Goal: Communication & Community: Answer question/provide support

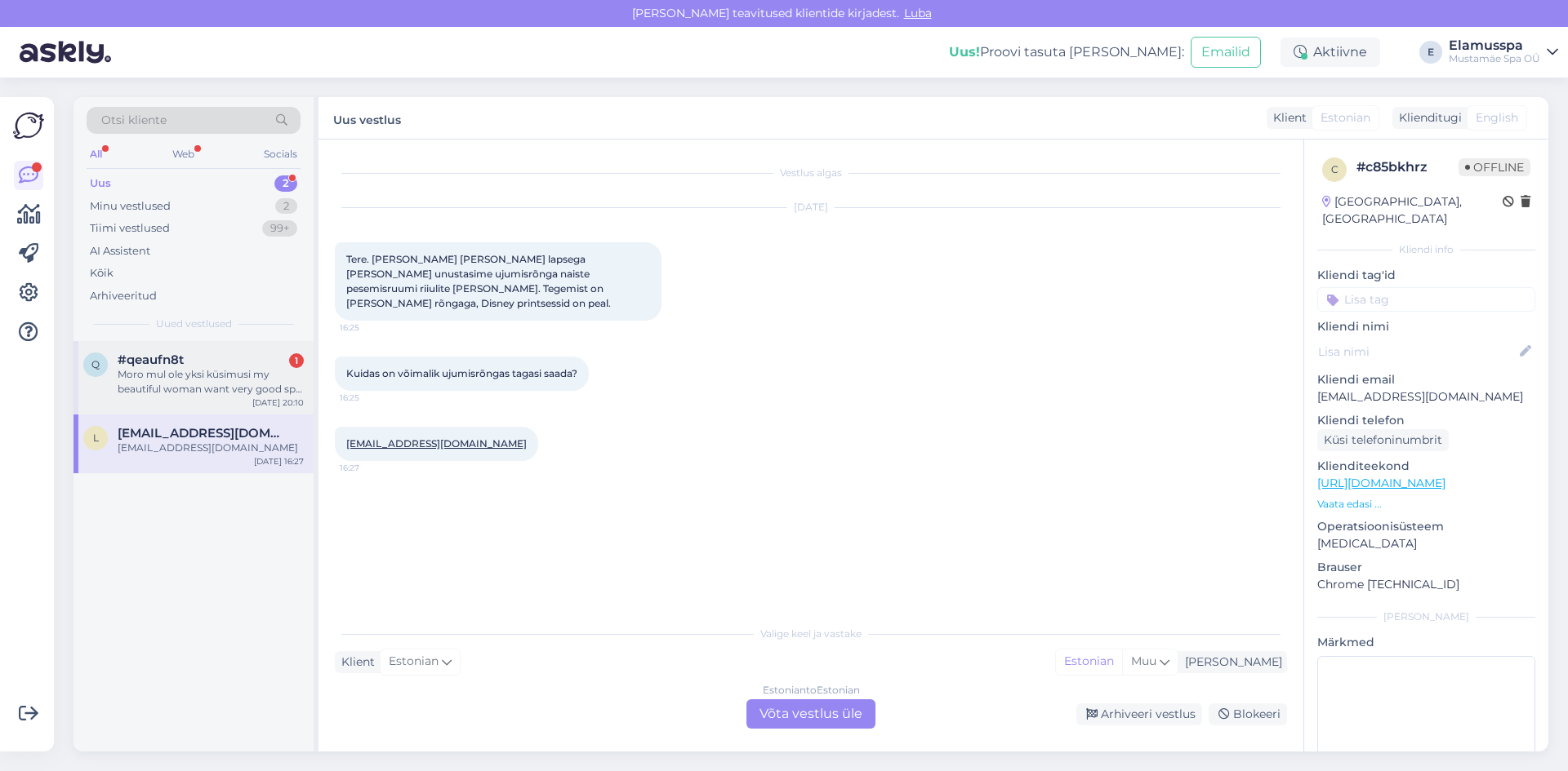
click at [251, 388] on div "Moro mul ole yksi küsimusi my beautiful woman want very good spa and later we n…" at bounding box center [210, 382] width 186 height 29
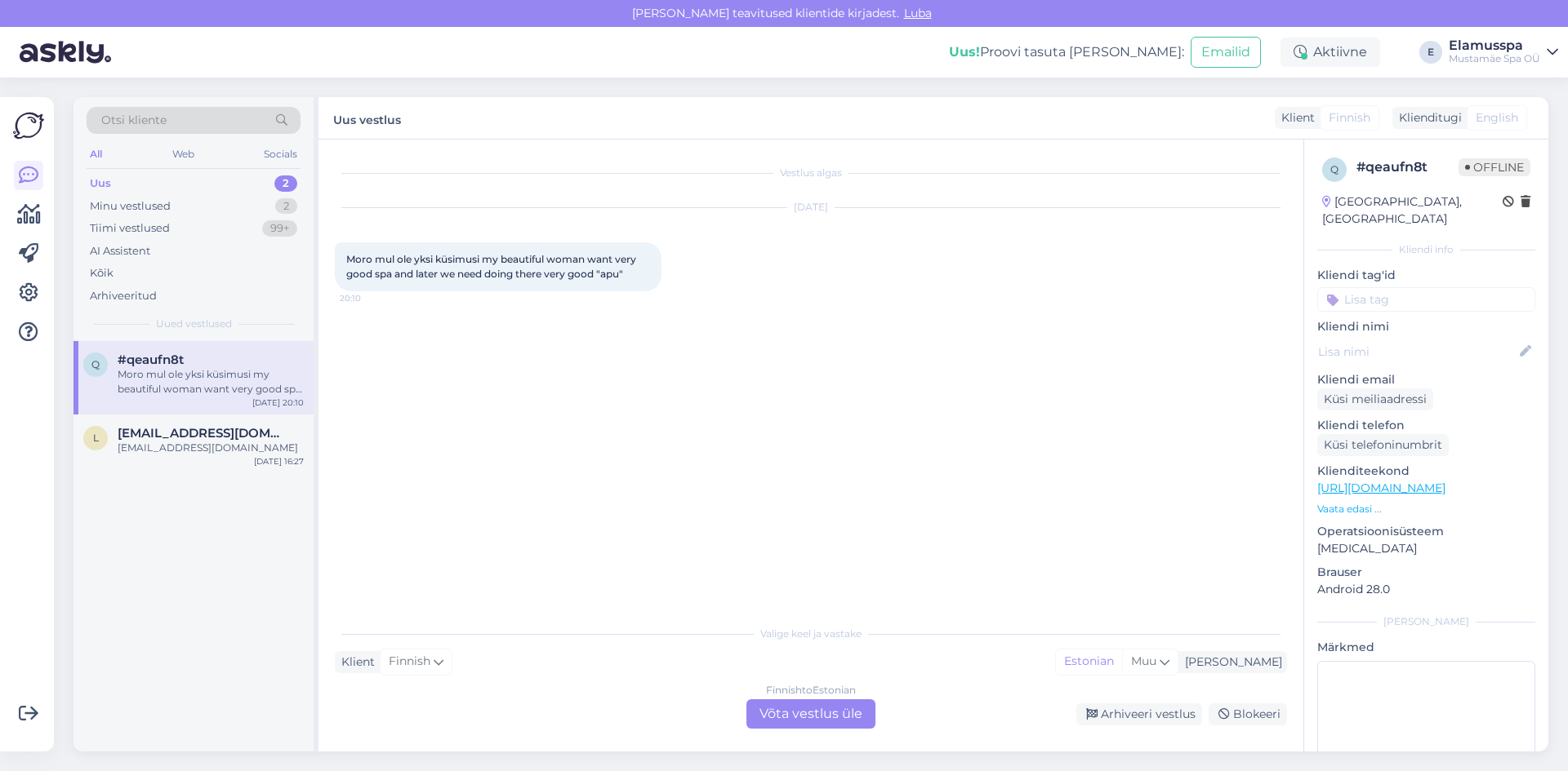
click at [790, 713] on div "Finnish to Estonian Võta vestlus üle" at bounding box center [811, 715] width 129 height 29
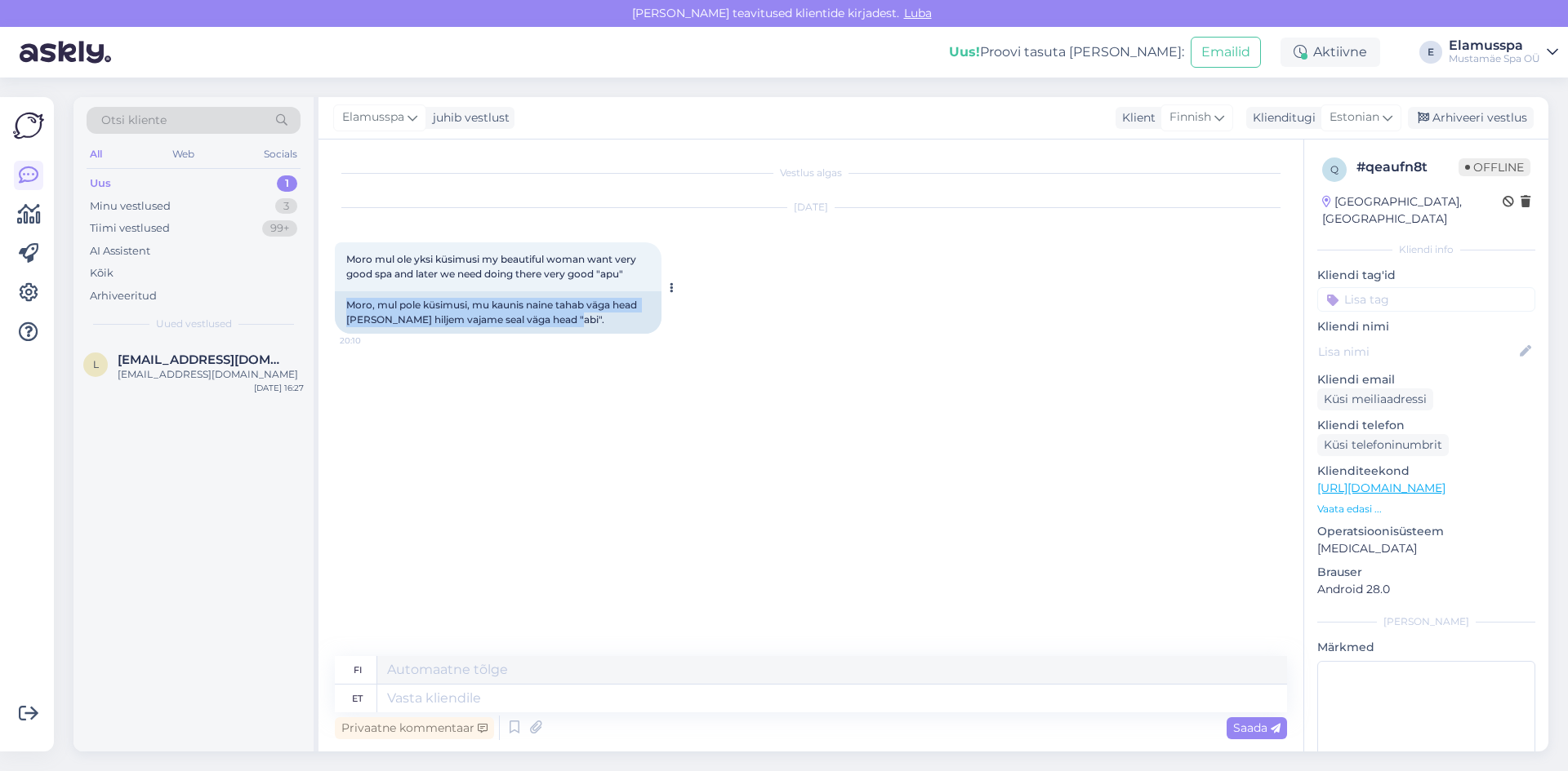
drag, startPoint x: 346, startPoint y: 304, endPoint x: 585, endPoint y: 332, distance: 240.6
click at [585, 332] on div "Moro, mul pole küsimusi, mu kaunis naine tahab väga head [PERSON_NAME] hiljem v…" at bounding box center [498, 313] width 327 height 43
click at [711, 440] on div "Vestlus algas [DATE] Moro mul ole yksi küsimusi my beautiful woman want very go…" at bounding box center [818, 398] width 967 height 485
click at [439, 699] on textarea at bounding box center [832, 699] width 910 height 28
type textarea "Tere!"
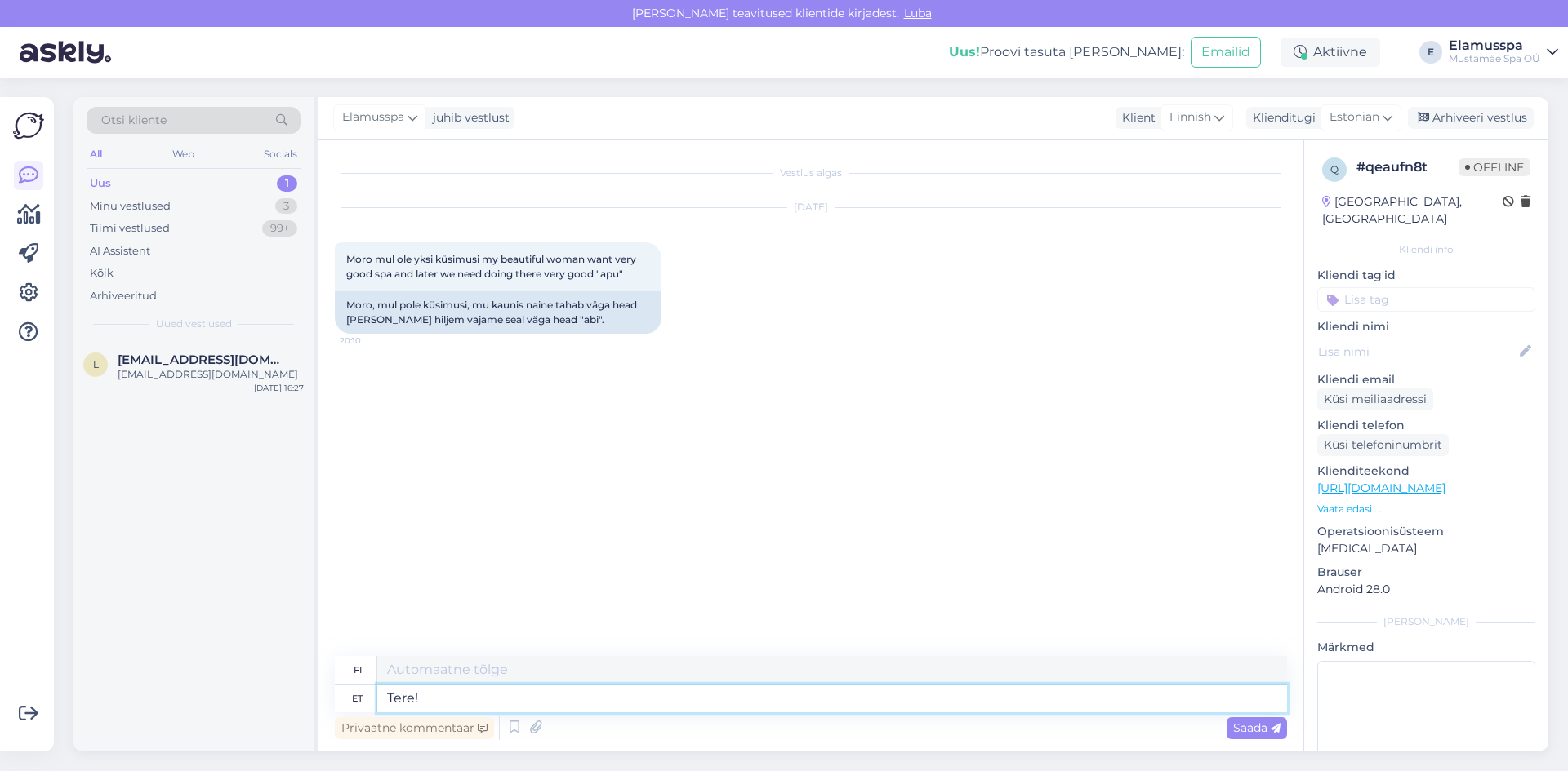
type textarea "Hei!"
type textarea "Tere! Hoolitsuse"
type textarea "Hei! [GEOGRAPHIC_DATA]"
type textarea "Tere! Hoolitsuse broneerimiseks"
type textarea "Hei! Varaa hoito"
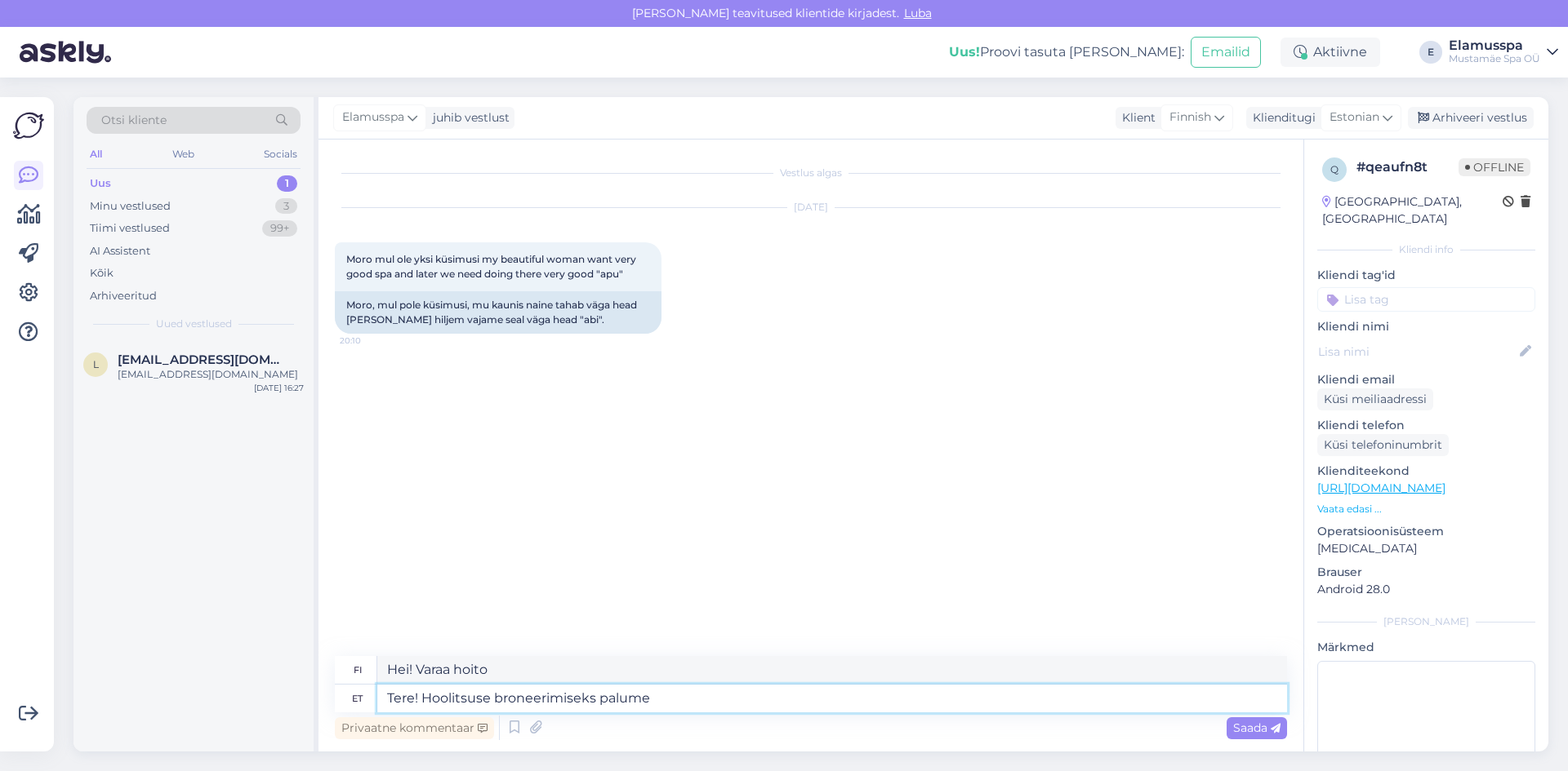
type textarea "Tere! Hoolitsuse broneerimiseks palume"
type textarea "Hei! Varaa hoito, ole hyvä ja"
type textarea "Tere! Hoolitsuse broneerimiseks palume teie"
type textarea "Hei! Varaa hoito ottamalla meihin yhteyttä."
type textarea "Tere! Hoolitsuse broneerimiseks palume"
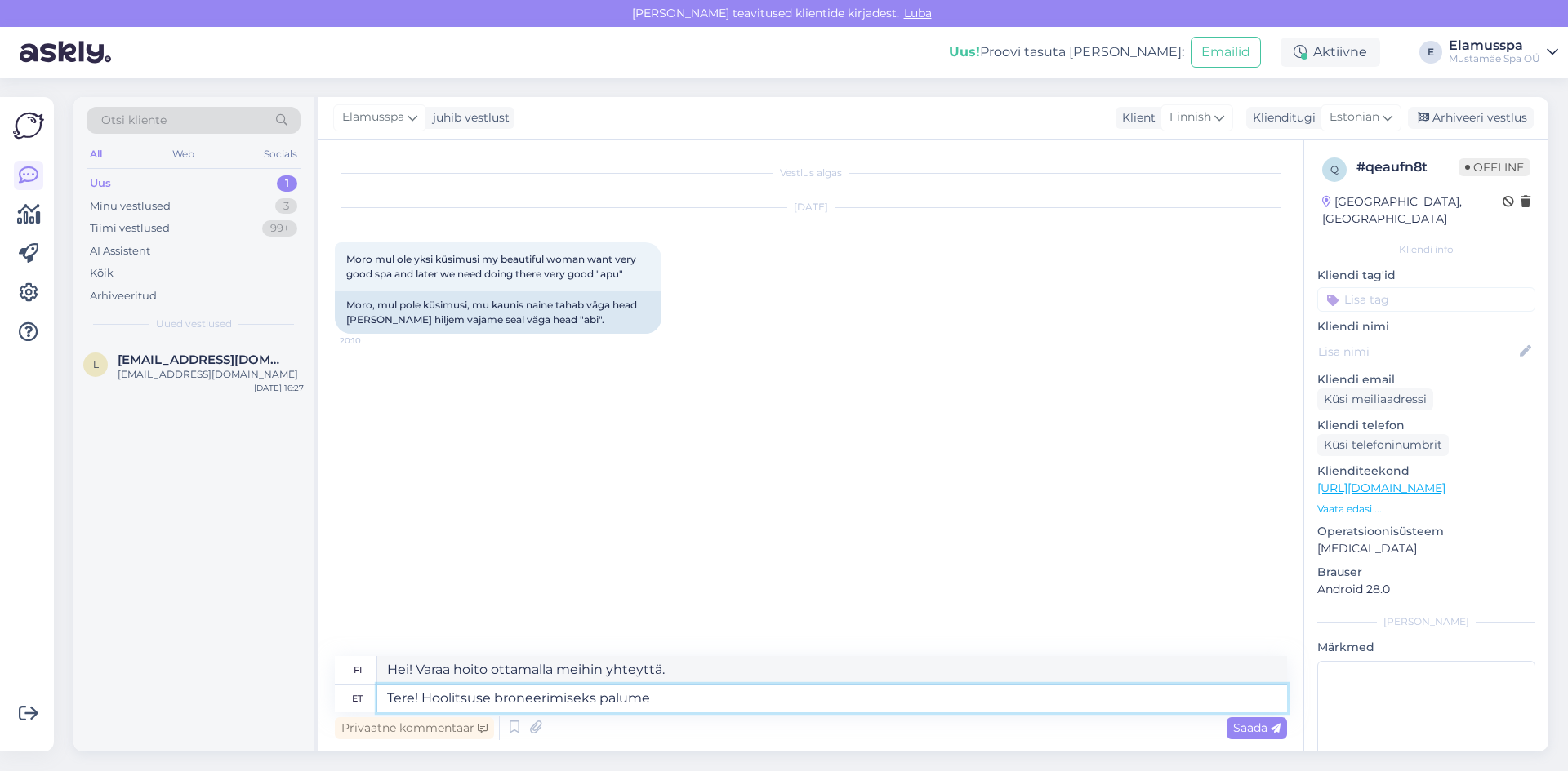
type textarea "Hei! Varaa hoito, ole hyvä ja"
type textarea "Tere! Hoolitsuse broneerimiseks palume Teie"
type textarea "Hei! Varaa hoito ottamalla meihin yhteyttä."
type textarea "Tere! Hoolitsuse broneerimiseks palume Teie täisnime"
type textarea "Hei! Hoidon varaamiseksi pyydämme koko nimeäsi."
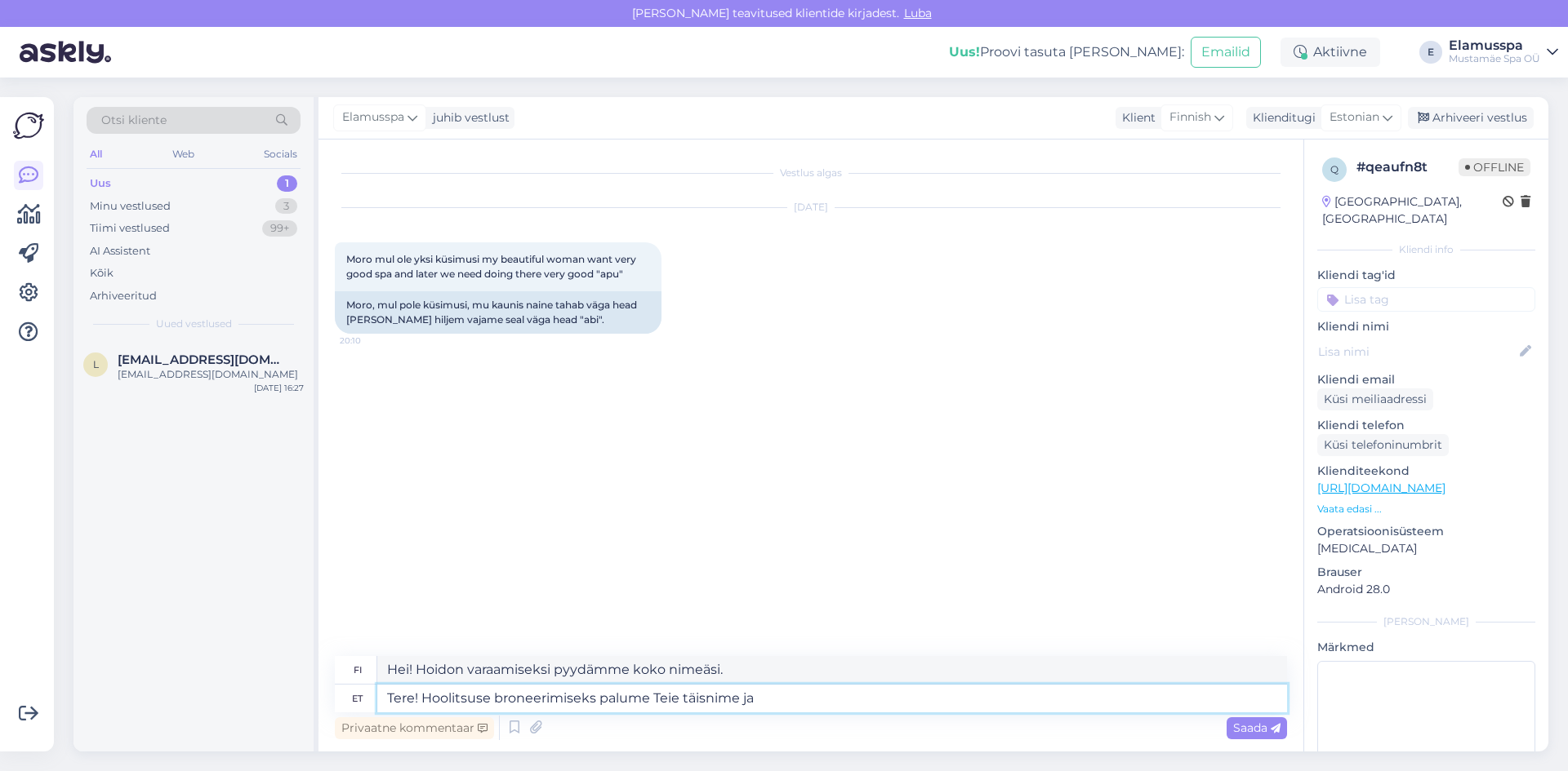
type textarea "Tere! Hoolitsuse broneerimiseks palume Teie täisnime ja t"
type textarea "Hei! Hoidon varaamiseksi pyydämme koko nimeäsi ja"
type textarea "Tere! Hoolitsuse broneerimiseks palume [PERSON_NAME] täisnime [PERSON_NAME]"
type textarea "Hei! Hoidon varaamiseksi pyydämme koko nimesi ja puhelinnumerosi."
type textarea "Tere! Hoolitsuse broneerimiseks palume [PERSON_NAME] täisnime [PERSON_NAME]. Ka…"
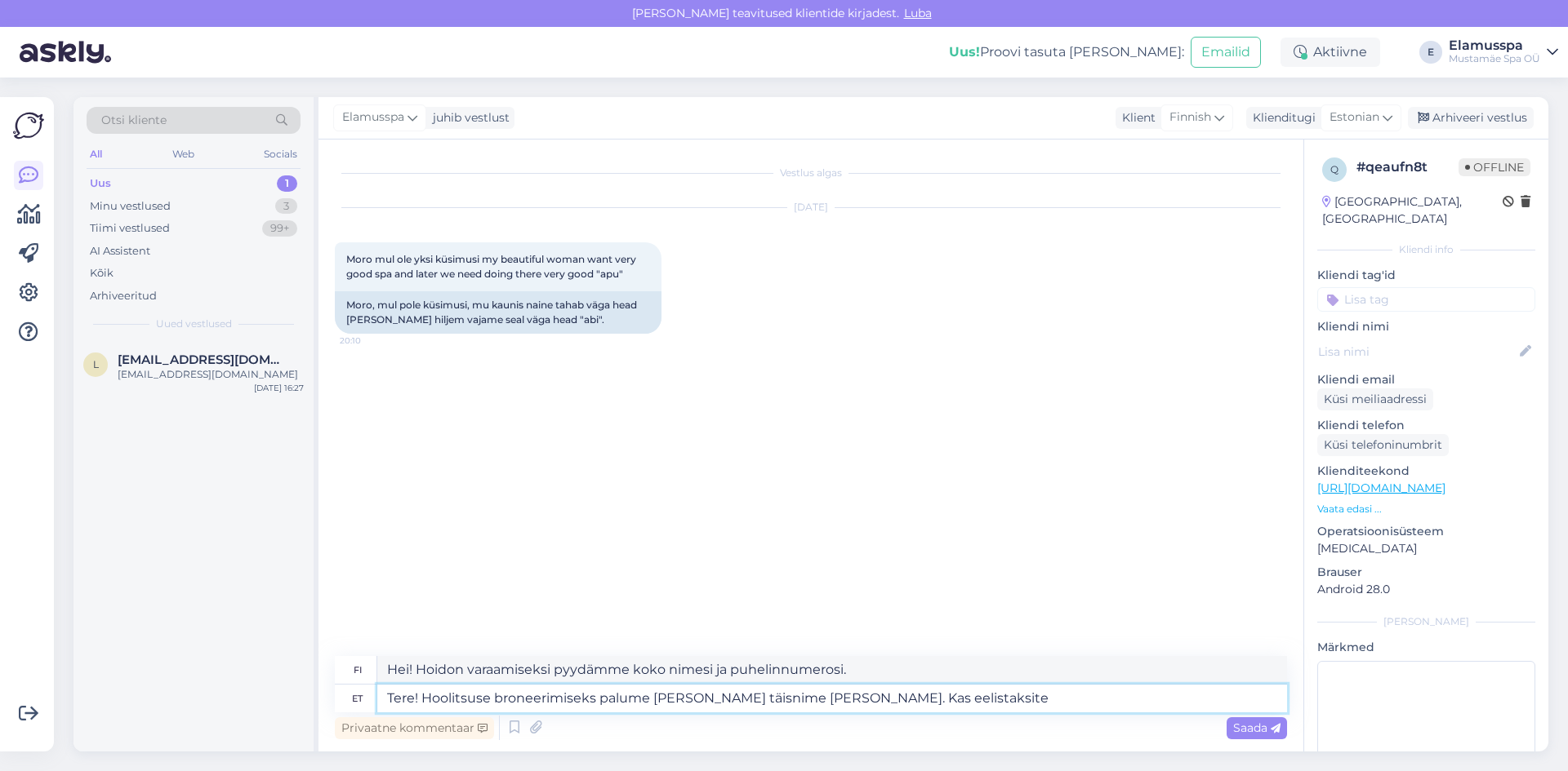
type textarea "Hei! Hoidon varaamiseksi haluaisimme kysyä koko nimesi ja puhelinnumerosi. Halu…"
type textarea "Tere! Hoolitsuse broneerimiseks palume [PERSON_NAME] täisnime [PERSON_NAME]. Ka…"
type textarea "Hei! Hoidon varaamiseksi pyydämme koko nimesi ja puhelinnumerosi. Haluatko miel…"
type textarea "Tere! Hoolitsuse broneerimiseks palume [PERSON_NAME] täisnime [PERSON_NAME]. Ka…"
type textarea "Hei! Hoidon varaamiseksi haluaisimme kysyä koko nimesi ja puhelinnumerosi. Halu…"
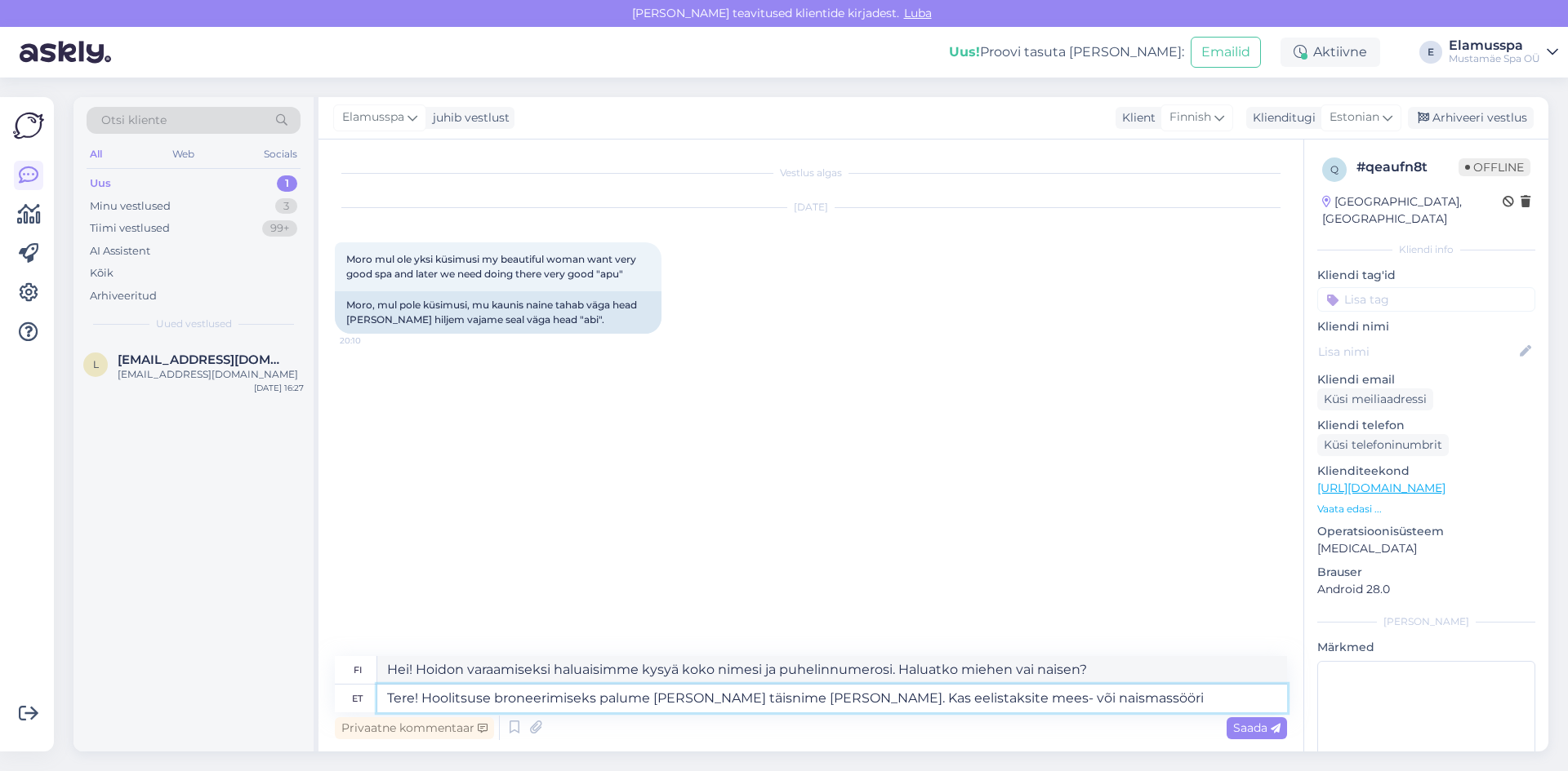
type textarea "Tere! Hoolitsuse broneerimiseks palume [PERSON_NAME] täisnime [PERSON_NAME]. Ka…"
type textarea "Hei! Hoidon varaamiseksi pyydämme koko nimesi ja puhelinnumerosi. Haluatko miel…"
type textarea "Tere! Hoolitsuse broneerimiseks palume [PERSON_NAME] täisnime [PERSON_NAME]. Ka…"
click at [1242, 734] on span "Saada" at bounding box center [1257, 728] width 47 height 15
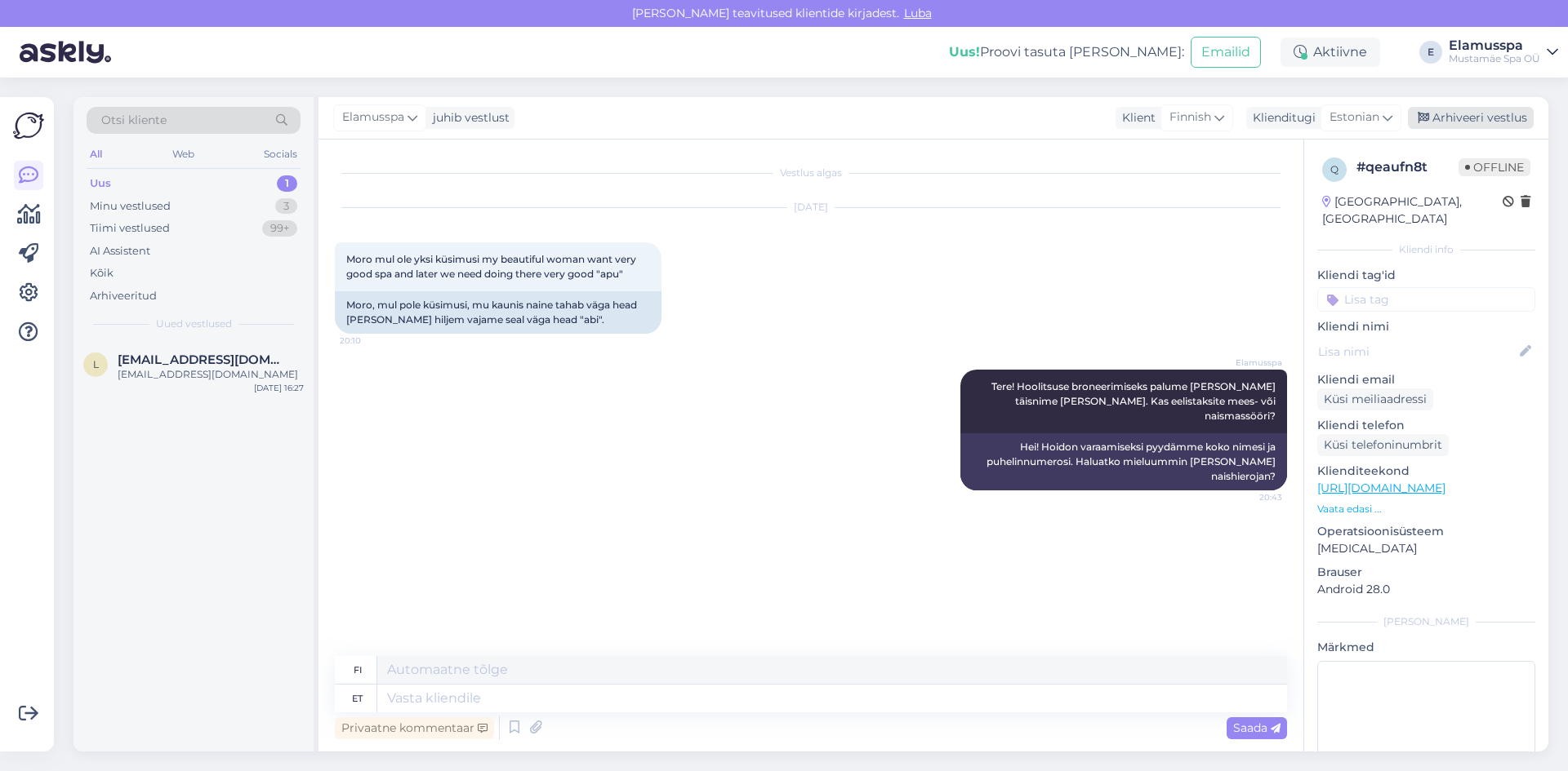
click at [1477, 119] on div "Arhiveeri vestlus" at bounding box center [1471, 118] width 126 height 22
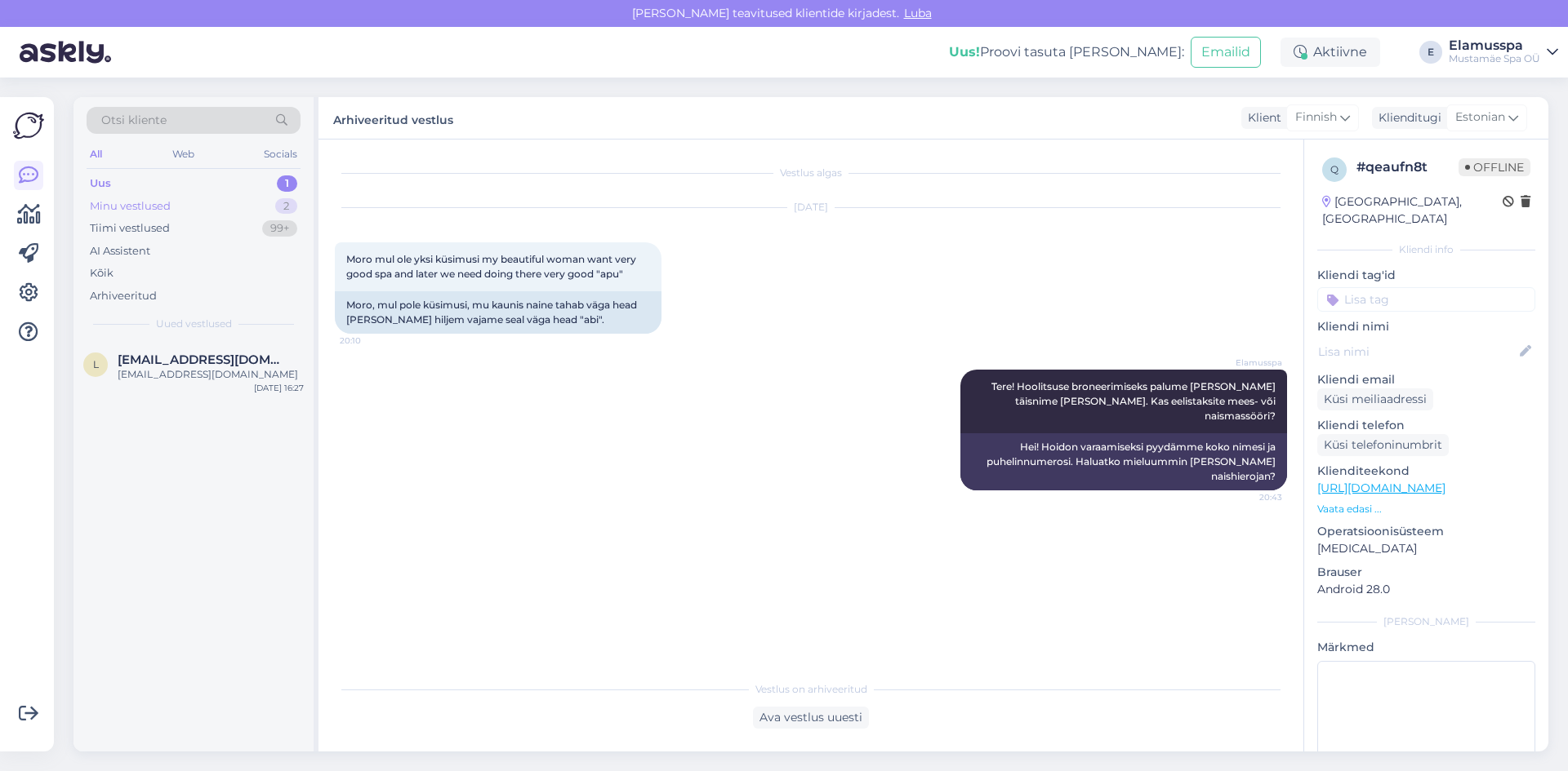
click at [115, 198] on div "Minu vestlused" at bounding box center [130, 206] width 81 height 16
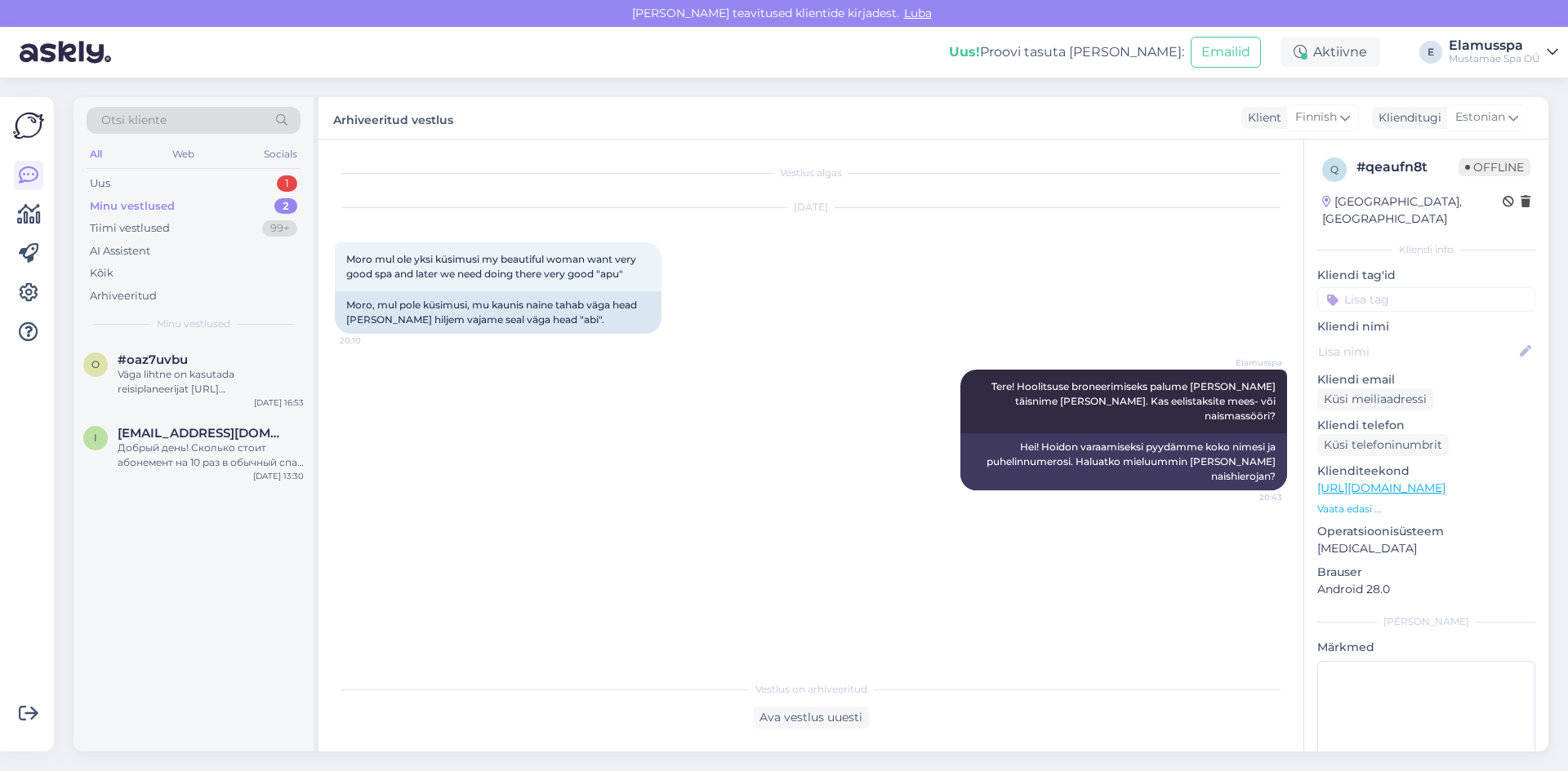
click at [151, 157] on div "All Web Socials" at bounding box center [193, 156] width 214 height 25
click at [124, 192] on div "Uus 1" at bounding box center [193, 183] width 214 height 23
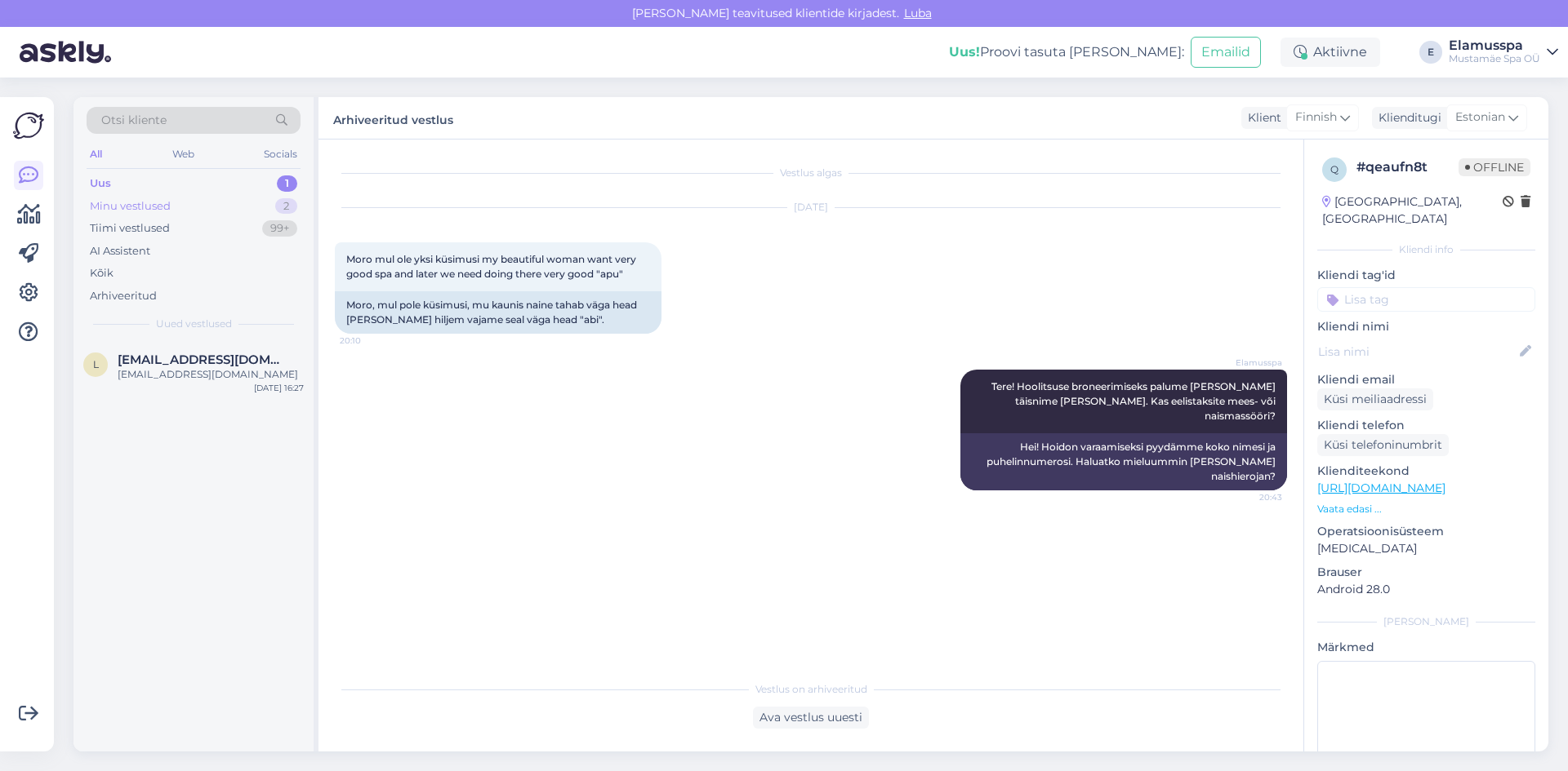
click at [183, 210] on div "Minu vestlused 2" at bounding box center [193, 206] width 214 height 23
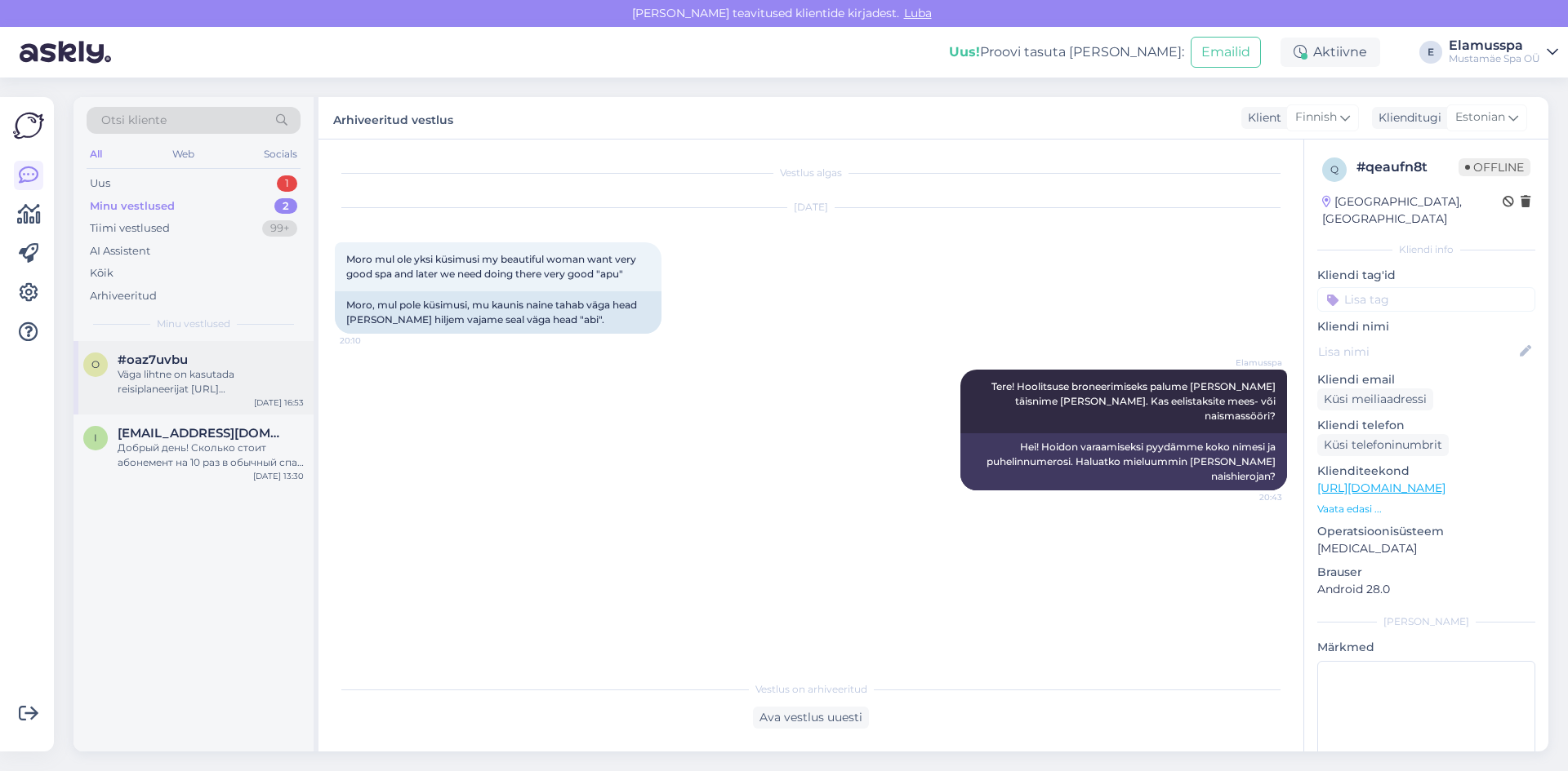
click at [209, 376] on div "Väga lihtne on kasutada reisiplaneerijat [URL][DOMAIN_NAME]" at bounding box center [210, 382] width 186 height 29
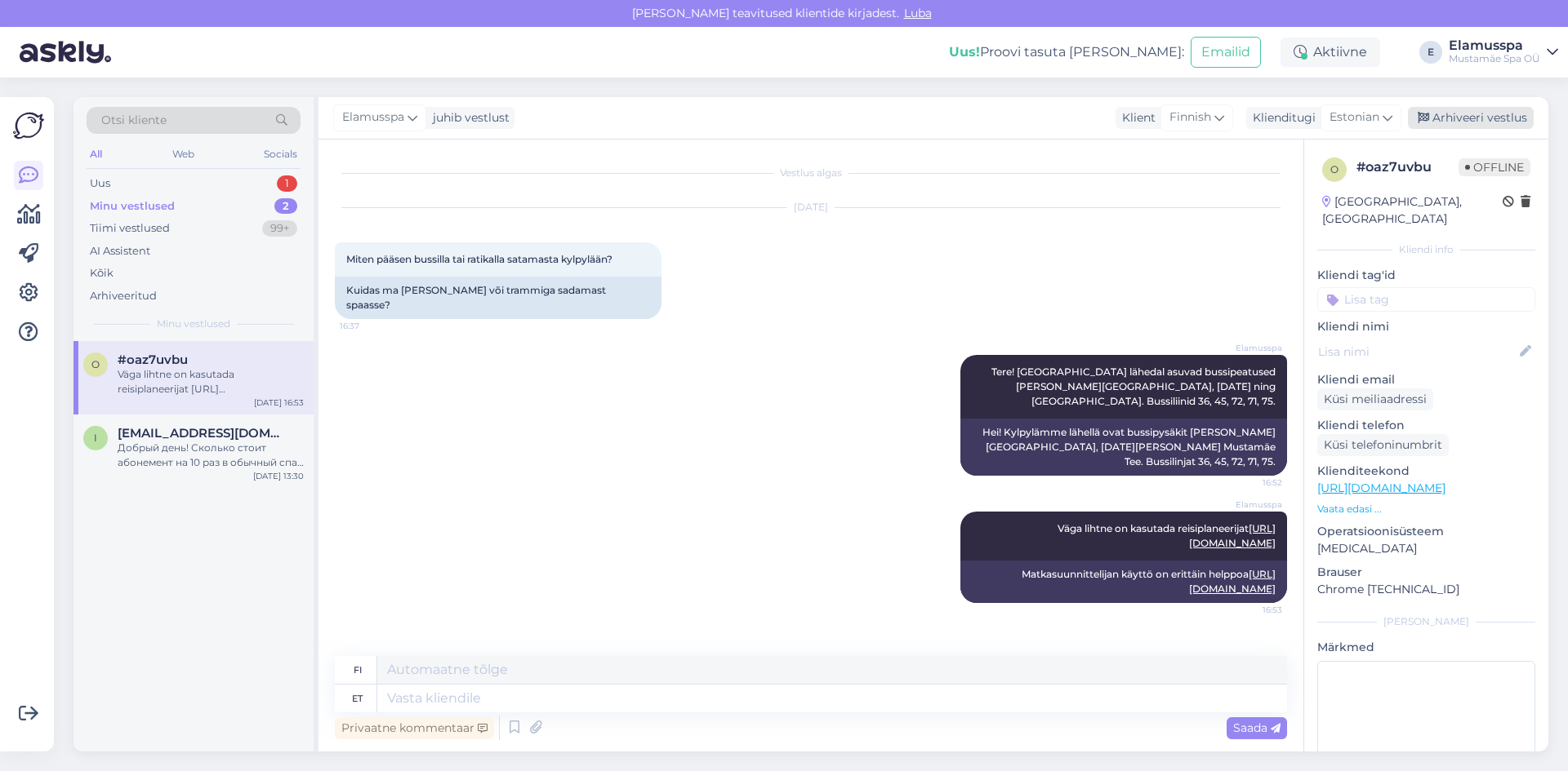
click at [1475, 122] on div "Arhiveeri vestlus" at bounding box center [1471, 118] width 126 height 22
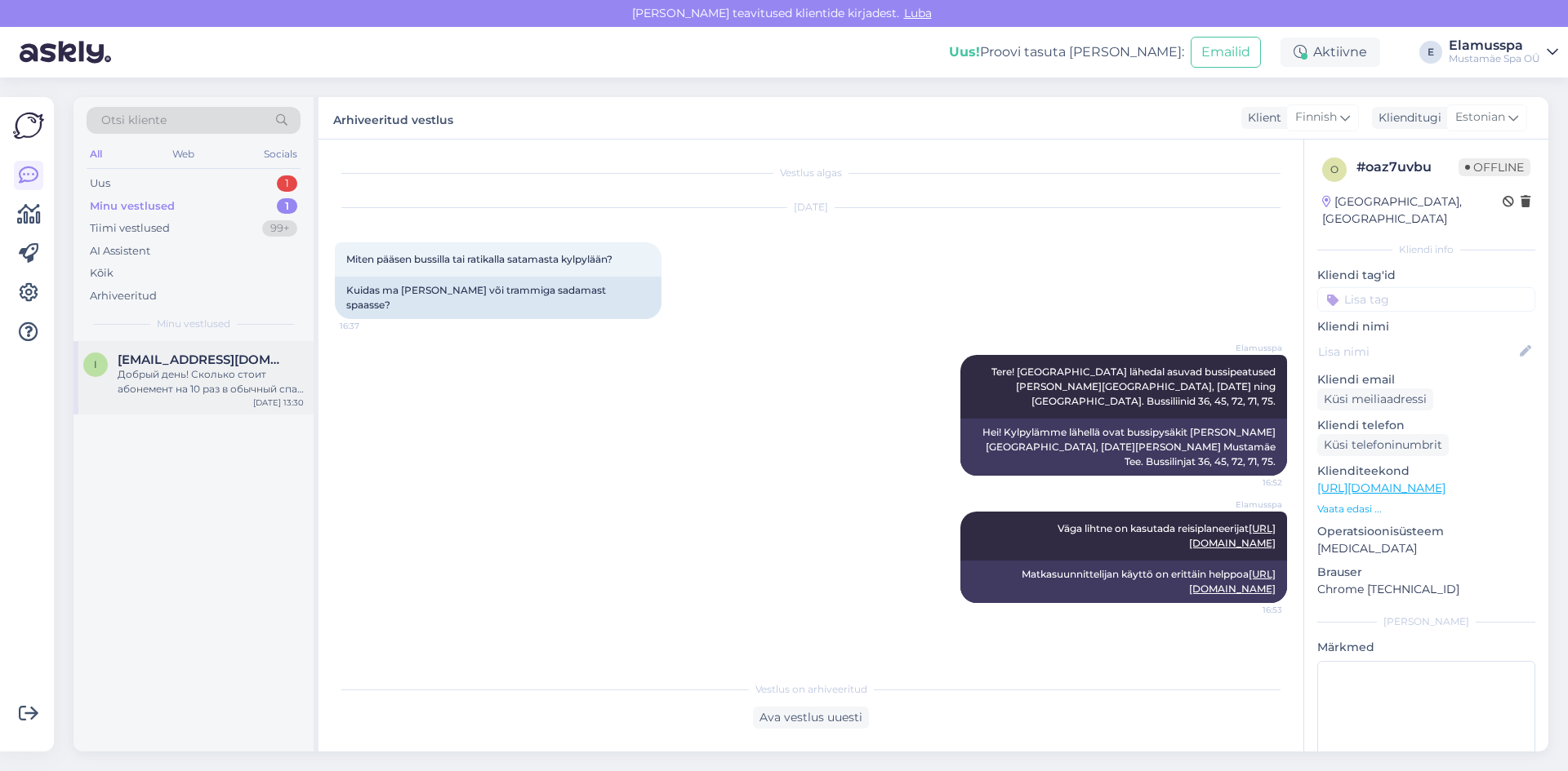
click at [169, 395] on div "Добрый день! Сколько стоит абонемент на 10 раз в обычный спа , на время входа- …" at bounding box center [210, 382] width 186 height 29
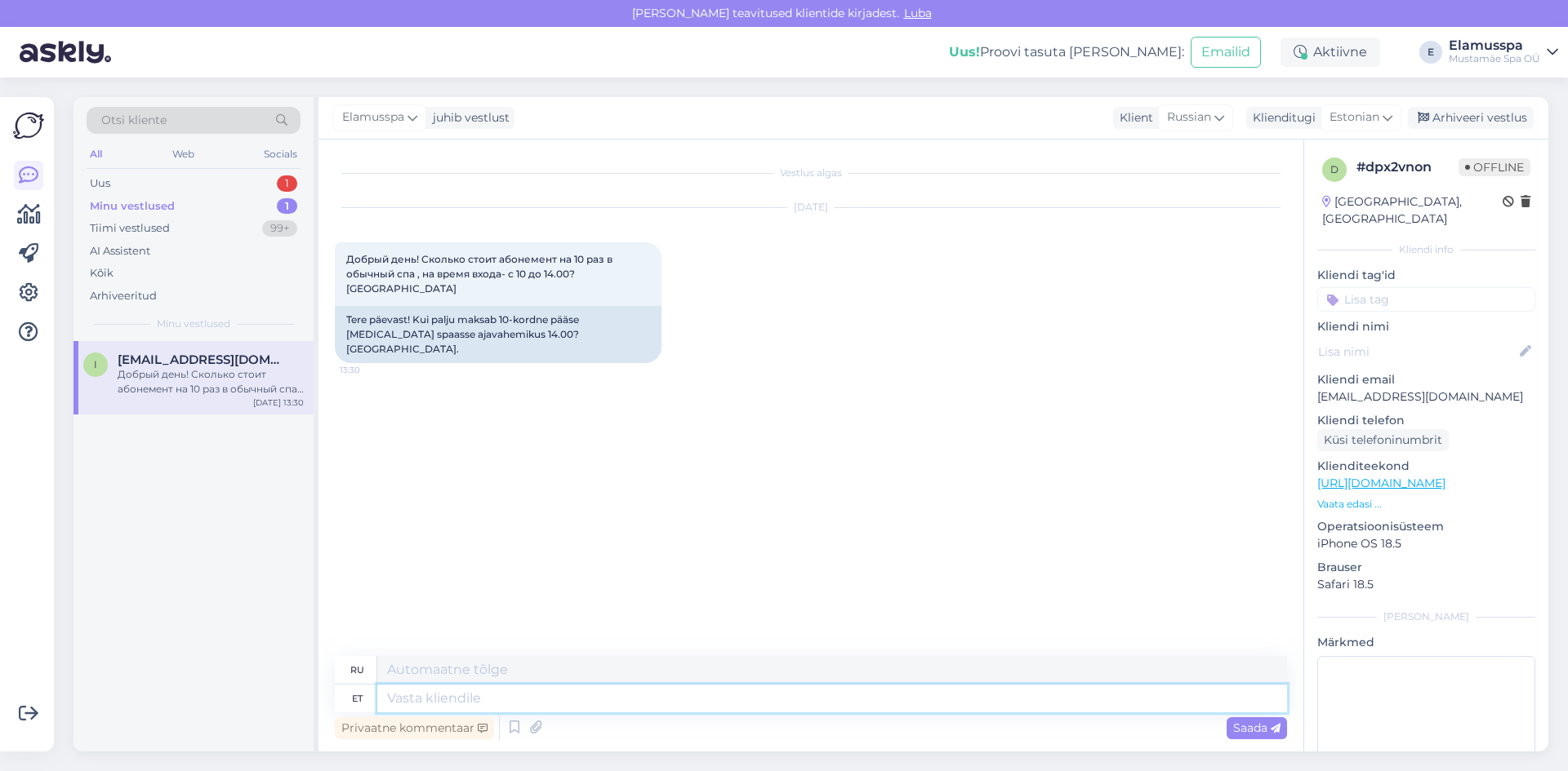
click at [413, 697] on textarea at bounding box center [832, 699] width 910 height 28
drag, startPoint x: 418, startPoint y: 646, endPoint x: 425, endPoint y: 677, distance: 31.8
click at [423, 677] on textarea at bounding box center [832, 670] width 910 height 28
click at [427, 698] on textarea at bounding box center [832, 699] width 910 height 28
type textarea "Добрый"
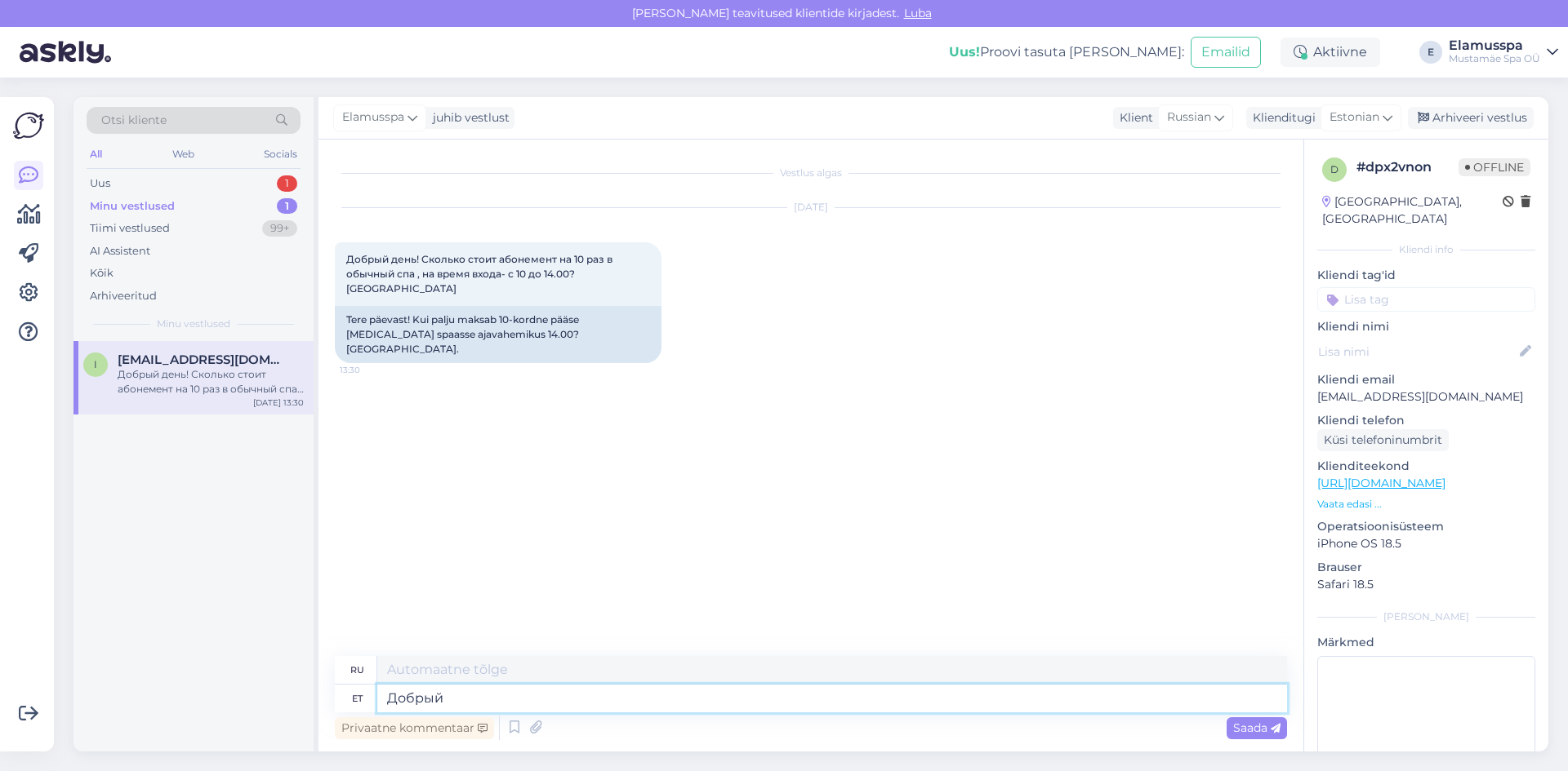
type textarea "Хороший"
type textarea "Добрый день!"
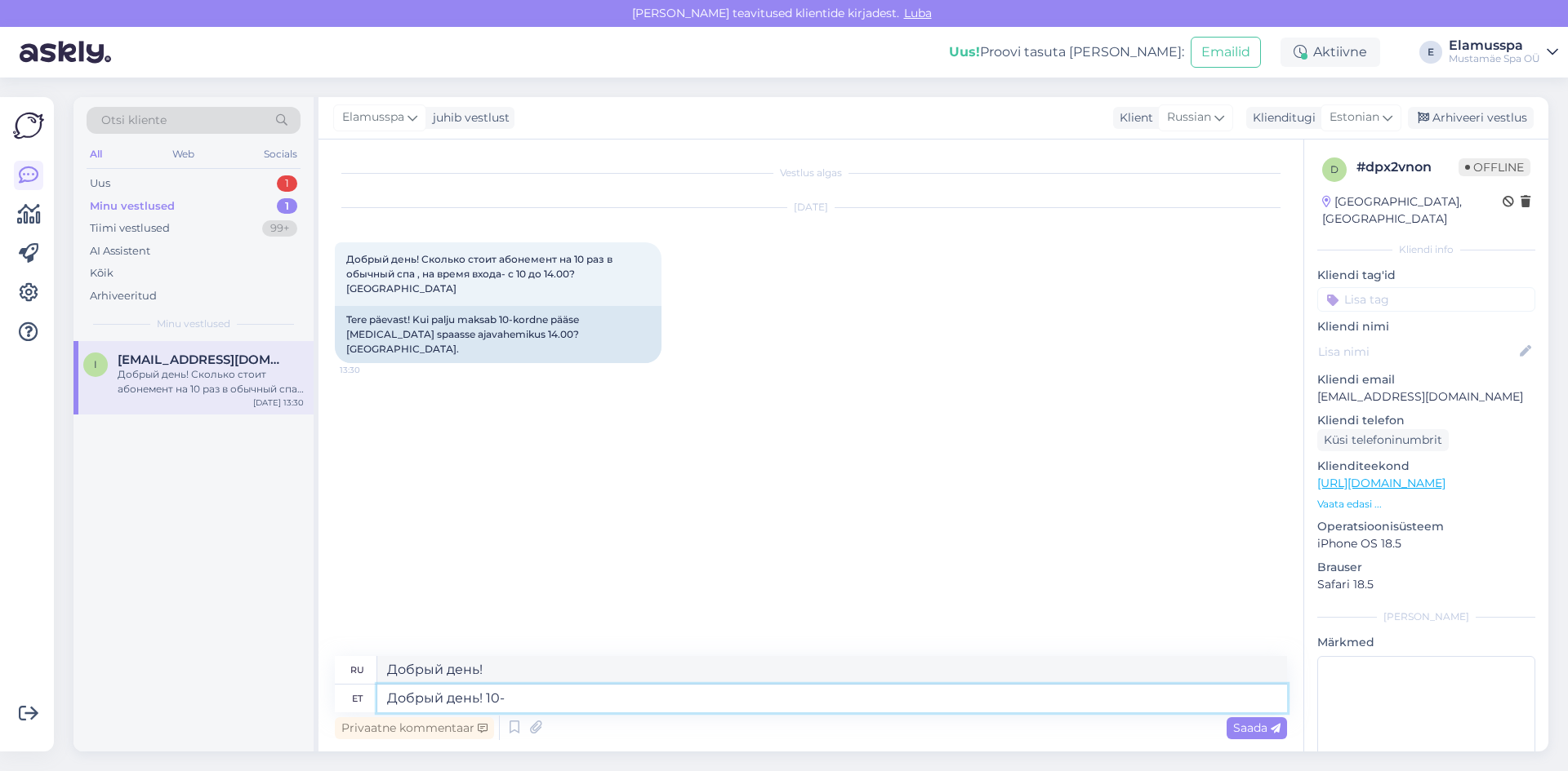
type textarea "Добрый день! 10-р"
type textarea "Добрый день! 10"
type textarea "Добрый день! 10-разовый"
type textarea "Добрый день! 10-кратный"
type textarea "Добрый день! 10-разовый абонемент"
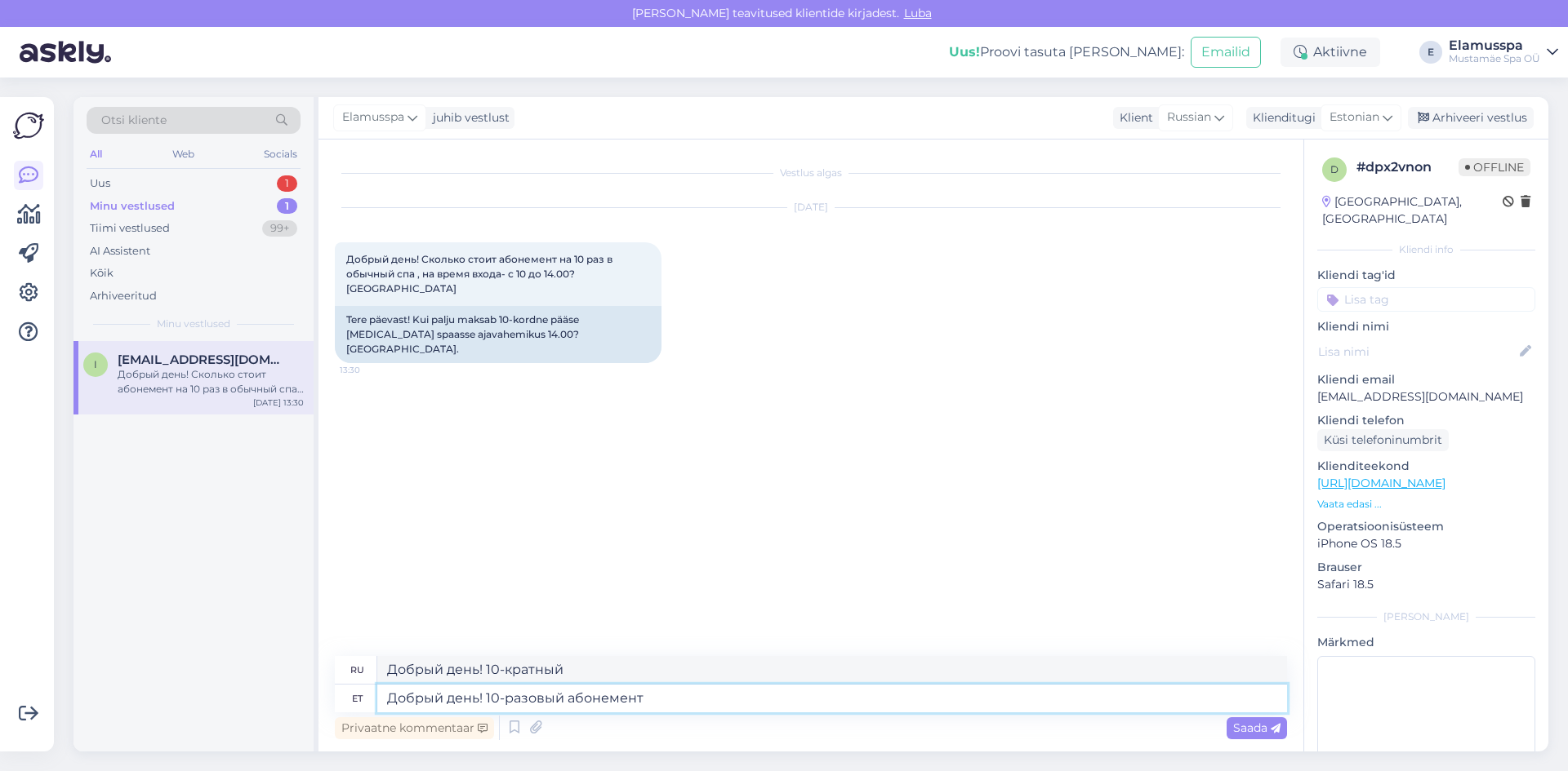
type textarea "Добрый день! 10-кратная подписка"
type textarea "Добрый день! 10-разовый абонемент в"
type textarea "Добрый день! 10-разовый абонемент в обычн"
type textarea "Добрый день! 10-разовый абонемент в обычном режиме"
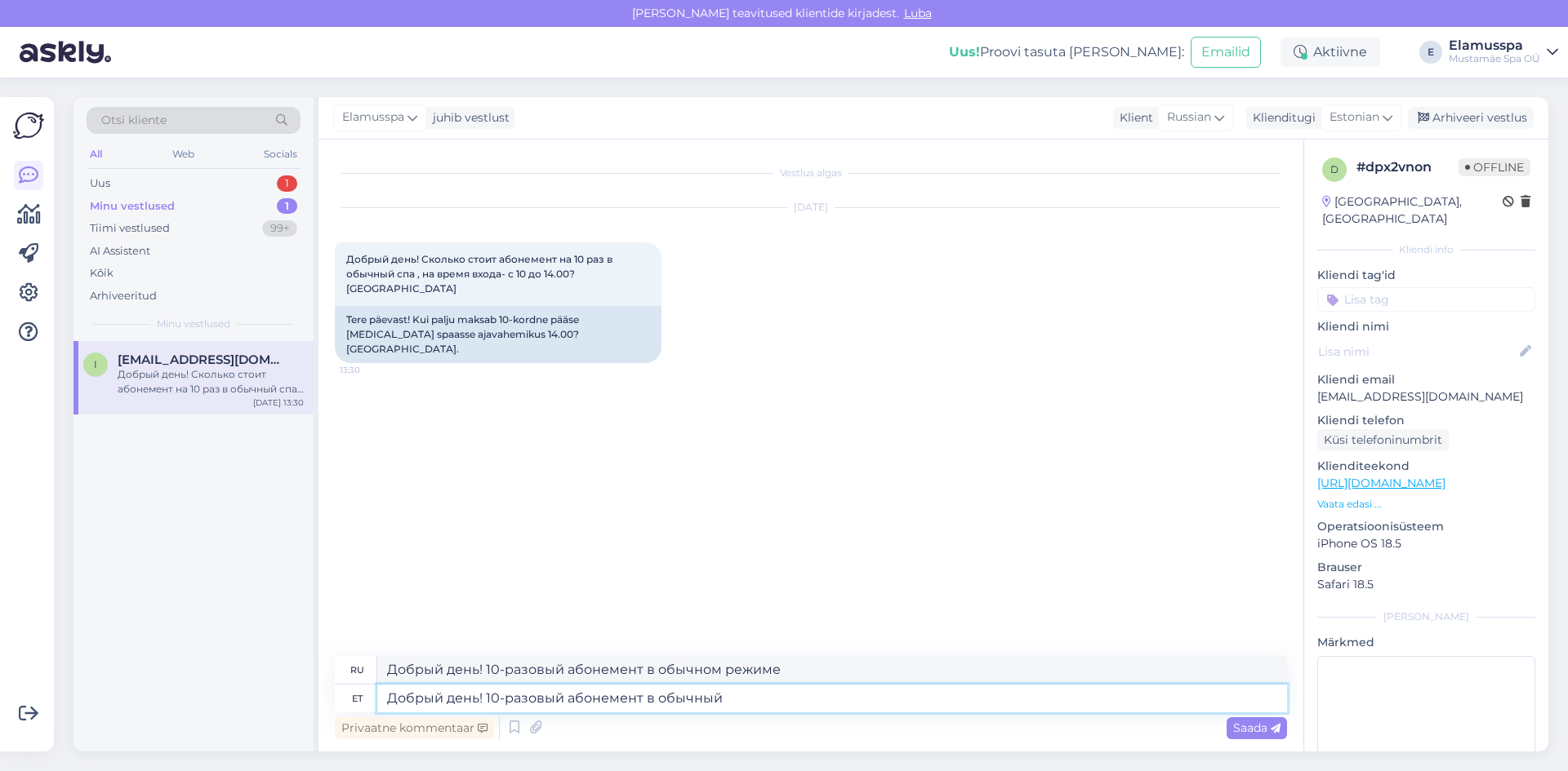
type textarea "Добрый день! 10-разовый абонемент в обычный"
type textarea "Добрый день! 10-кратная подписка в обычном режиме"
type textarea "Добрый день! 10-разовый абонемент в обычный спа"
type textarea "Добрый день! 10-кратный абонемент в обычный спа-салон"
type textarea "Добрый день! 10-разовый абонемент в обычный спа стоит"
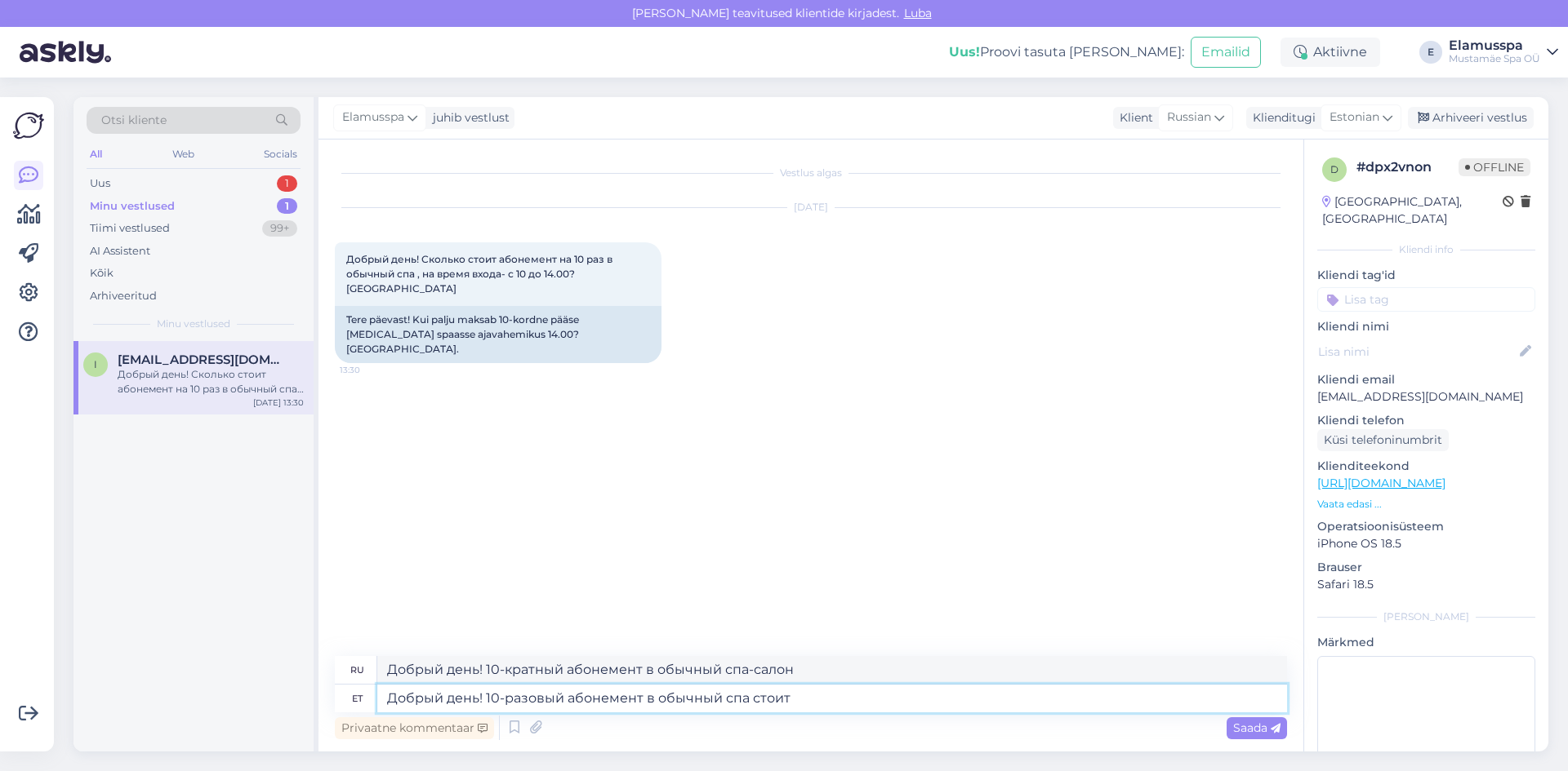
type textarea "Добрый день! Стоимость 10-кратного абонемента на регулярное посещение спа-салона"
type textarea "Добрый день! 10-разовый абонемент в обычный спа стоит 185"
type textarea "Добрый день! 10-разовый абонемент на обычный спа-центр стоит 185."
type textarea "Добрый день! 10-разовый абонемент в обычный спа стоит 185 евро."
type textarea "Добрый день! 10-разовый абонемент на обычный спа-центр стоит 185 евро."
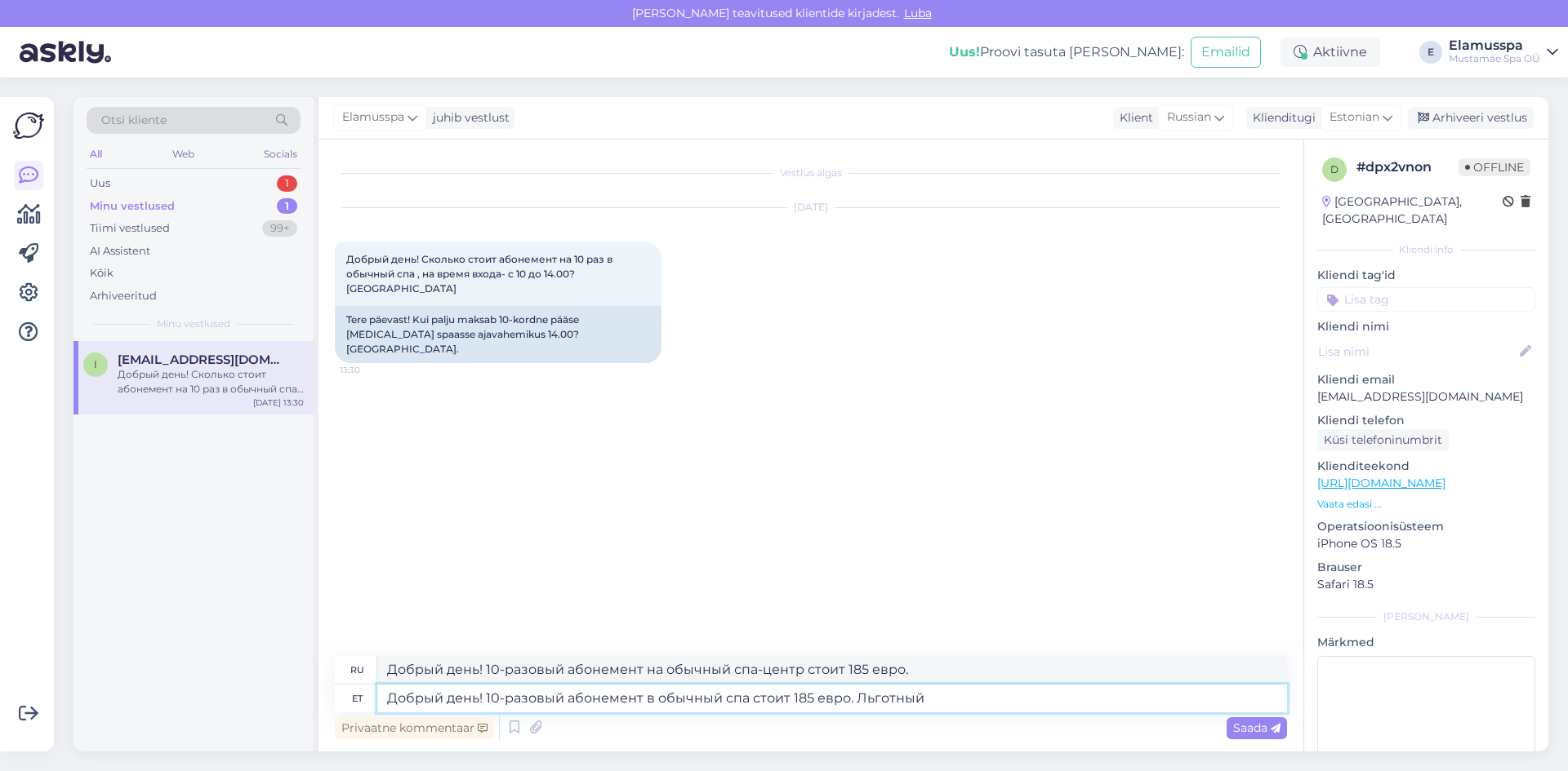
type textarea "Добрый день! 10-разовый абонемент в обычный спа стоит 185 евро. Льготный"
type textarea "Добрый день! 10-разовый абонемент на обычный спа-центр стоит 185 евро. Льготный"
type textarea "Добрый день! 10-разовый абонемент в обычный спа стоит 185 евро. Льготный вариан…"
type textarea "Добрый день! 10-разовый абонемент на обычный спа-центр стоит 185 евро. Предпочт…"
type textarea "Добрый день! 10-разовый абонемент в обычный спа стоит 185 евро. Льготный вариан…"
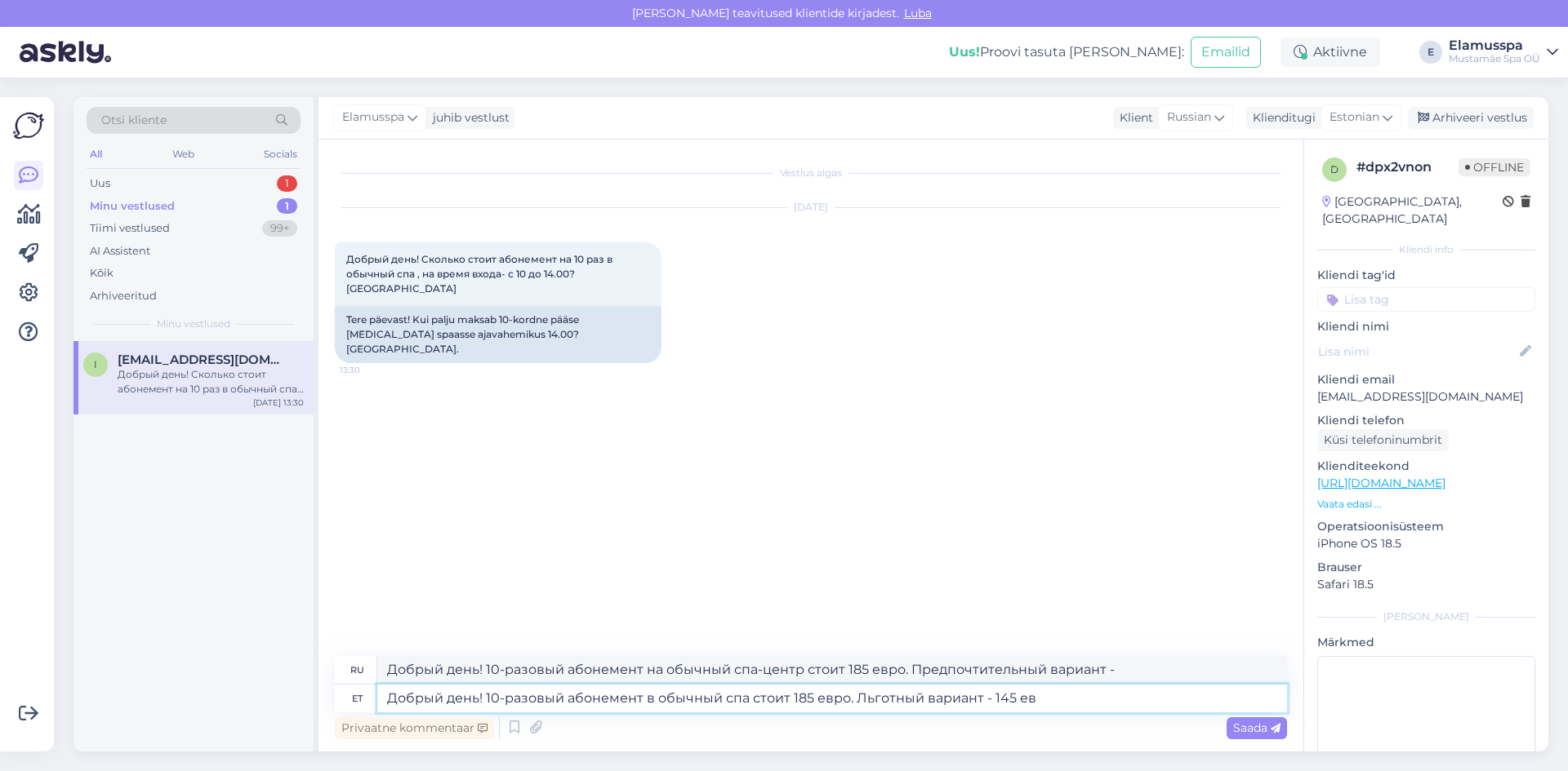
type textarea "Добрый день! 10-разовый абонемент на обычный спа-центр стоит 185 евро. Облегчен…"
type textarea "Добрый день! 10-разовый абонемент в обычный спа стоит 185 евро. Льготный вариан…"
type textarea "Добрый день! Абонемент на 10 посещений обычного спа стоит 185 евро. Льготный ва…"
type textarea "Добрый день! 10-разовый абонемент в обычный спа стоит 185 евро. Льготный вариан…"
click at [1254, 739] on div "Privaatne kommentaar Saada" at bounding box center [811, 728] width 952 height 31
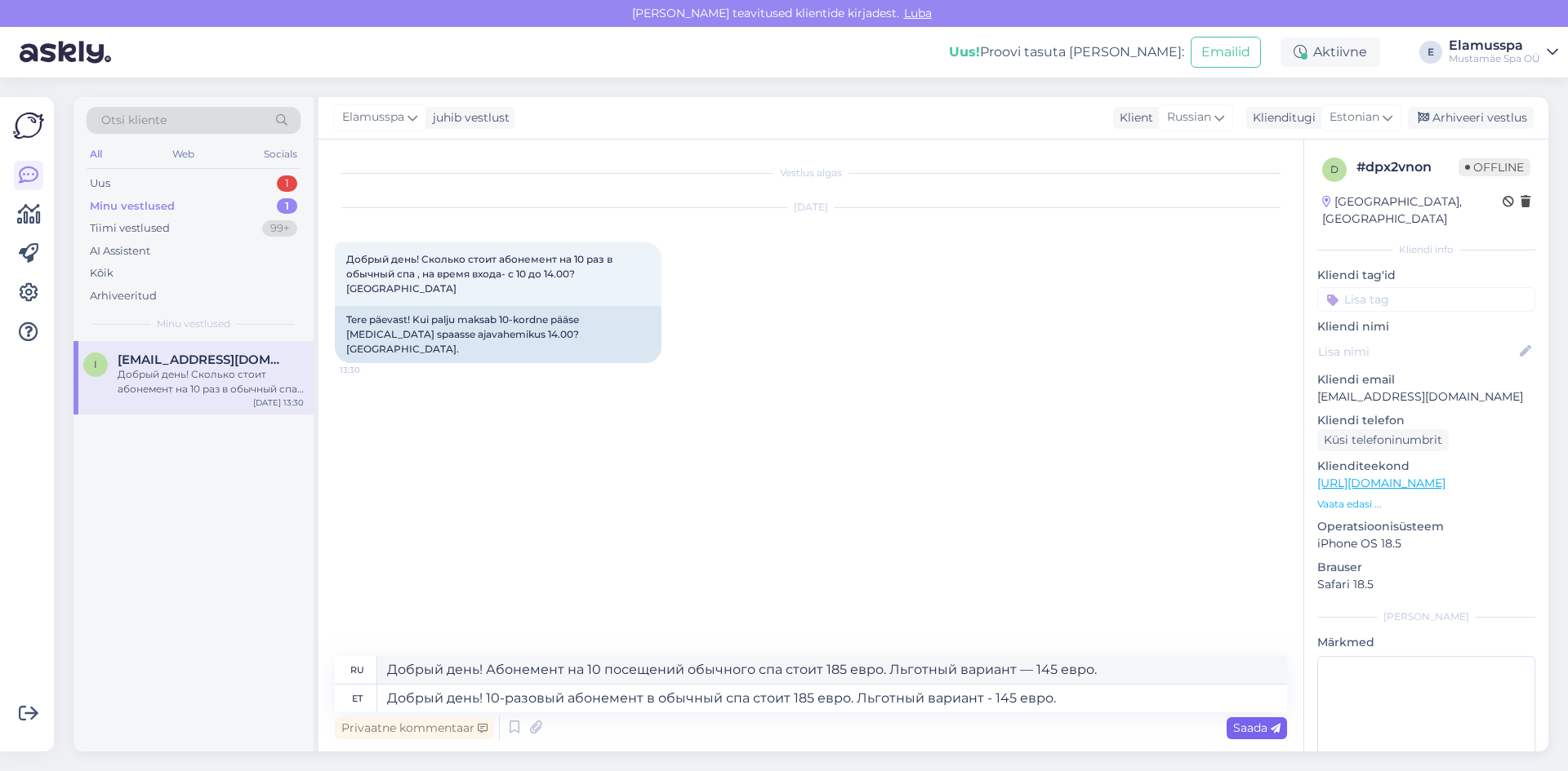
click at [1253, 738] on div "Saada" at bounding box center [1257, 728] width 61 height 22
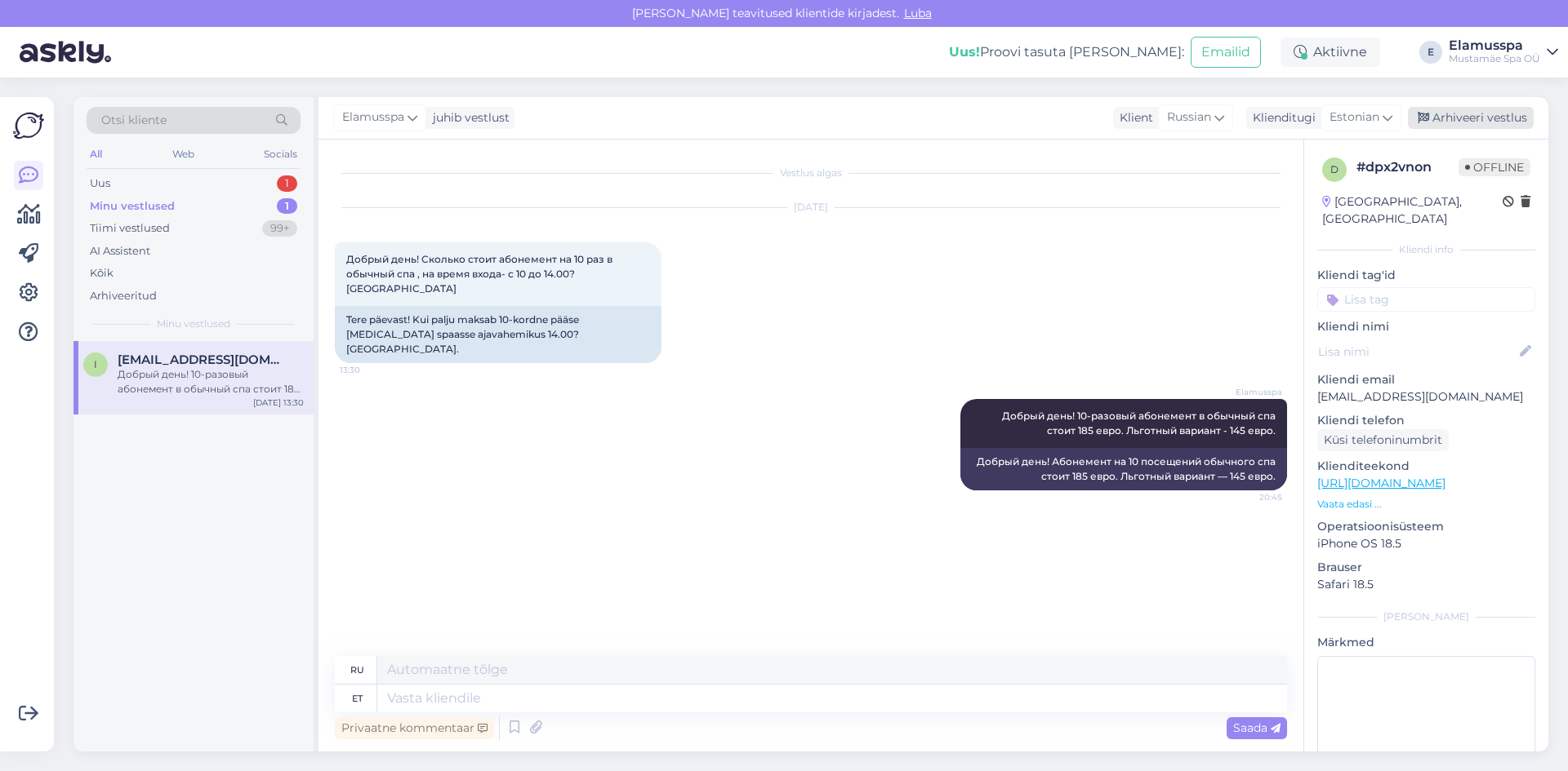
click at [1499, 123] on div "Arhiveeri vestlus" at bounding box center [1471, 118] width 126 height 22
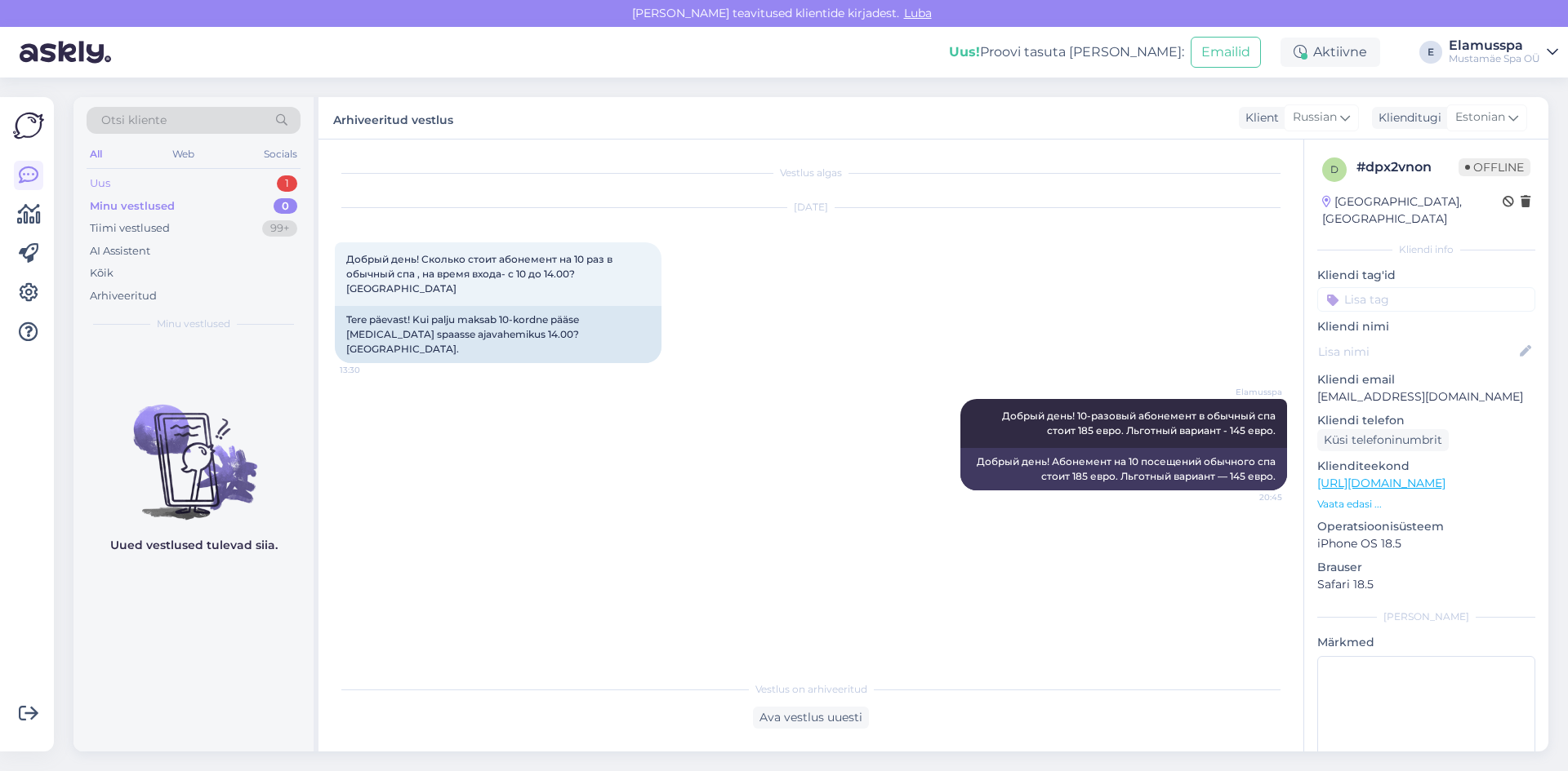
click at [125, 192] on div "Uus 1" at bounding box center [193, 183] width 214 height 23
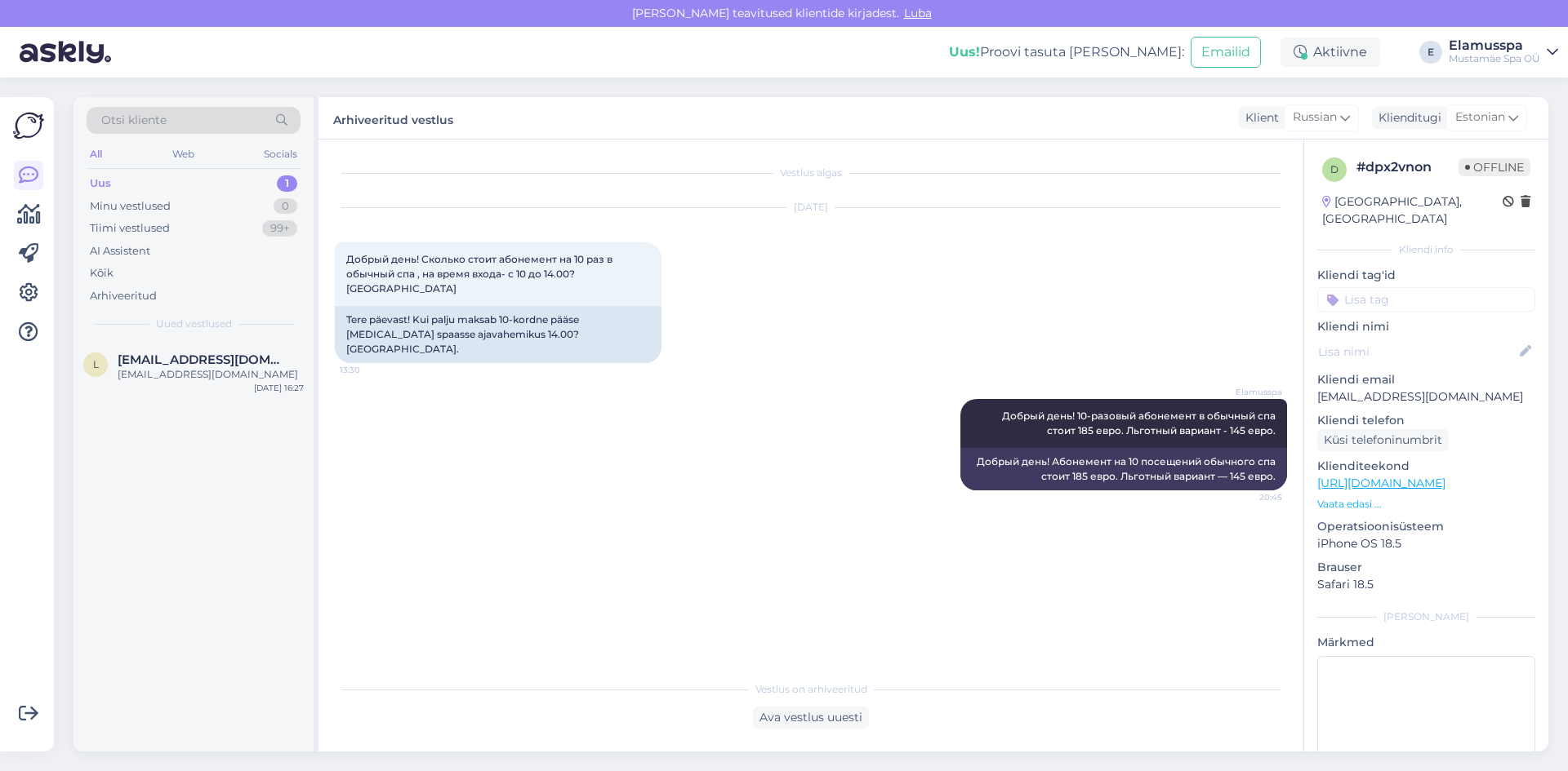
click at [189, 323] on span "Uued vestlused" at bounding box center [193, 324] width 76 height 15
click at [174, 390] on div "l [EMAIL_ADDRESS][DOMAIN_NAME] [EMAIL_ADDRESS][DOMAIN_NAME] [DATE] 16:27" at bounding box center [193, 371] width 240 height 59
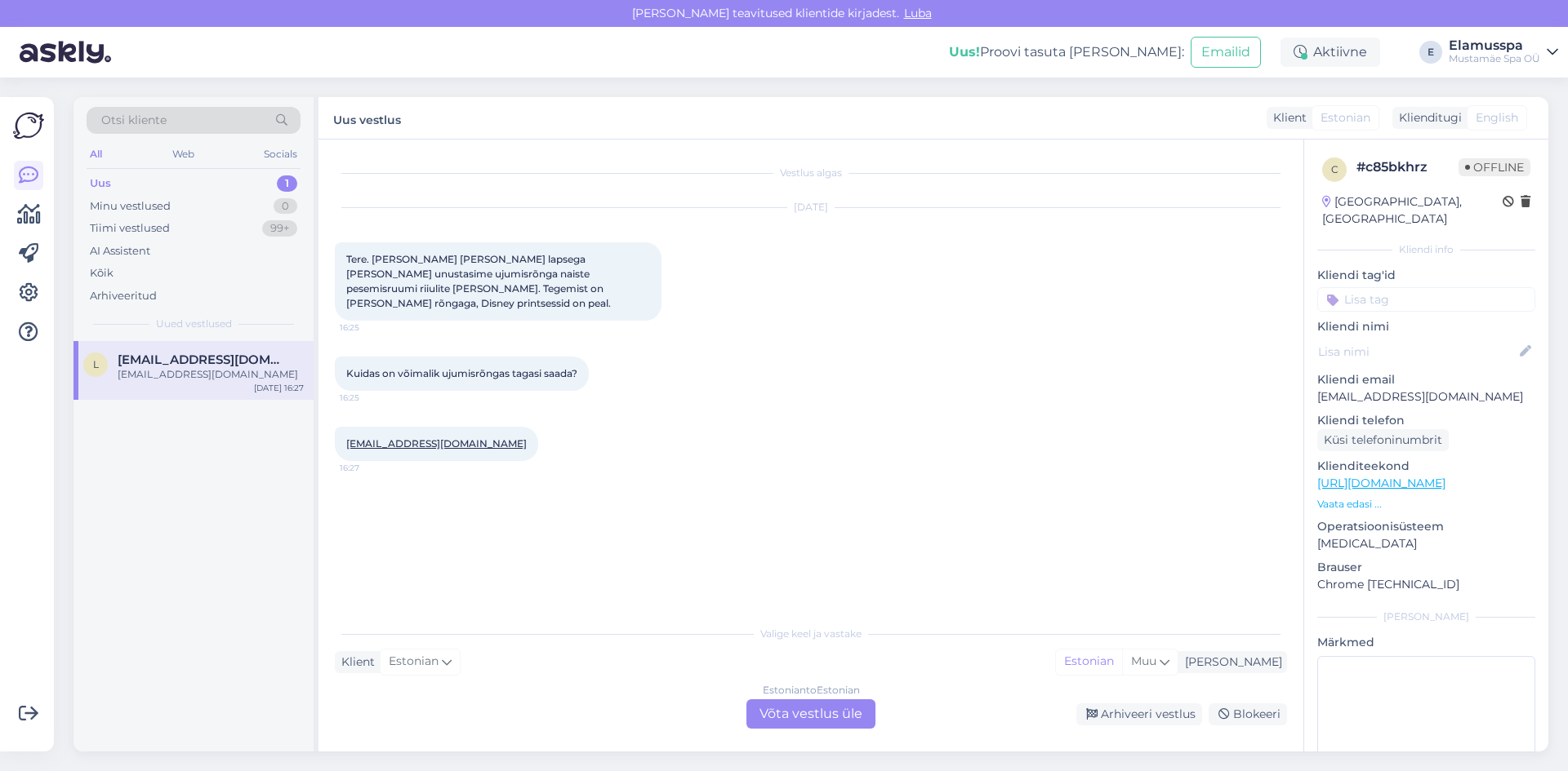
click at [771, 697] on div "Estonian to Estonian" at bounding box center [811, 691] width 97 height 15
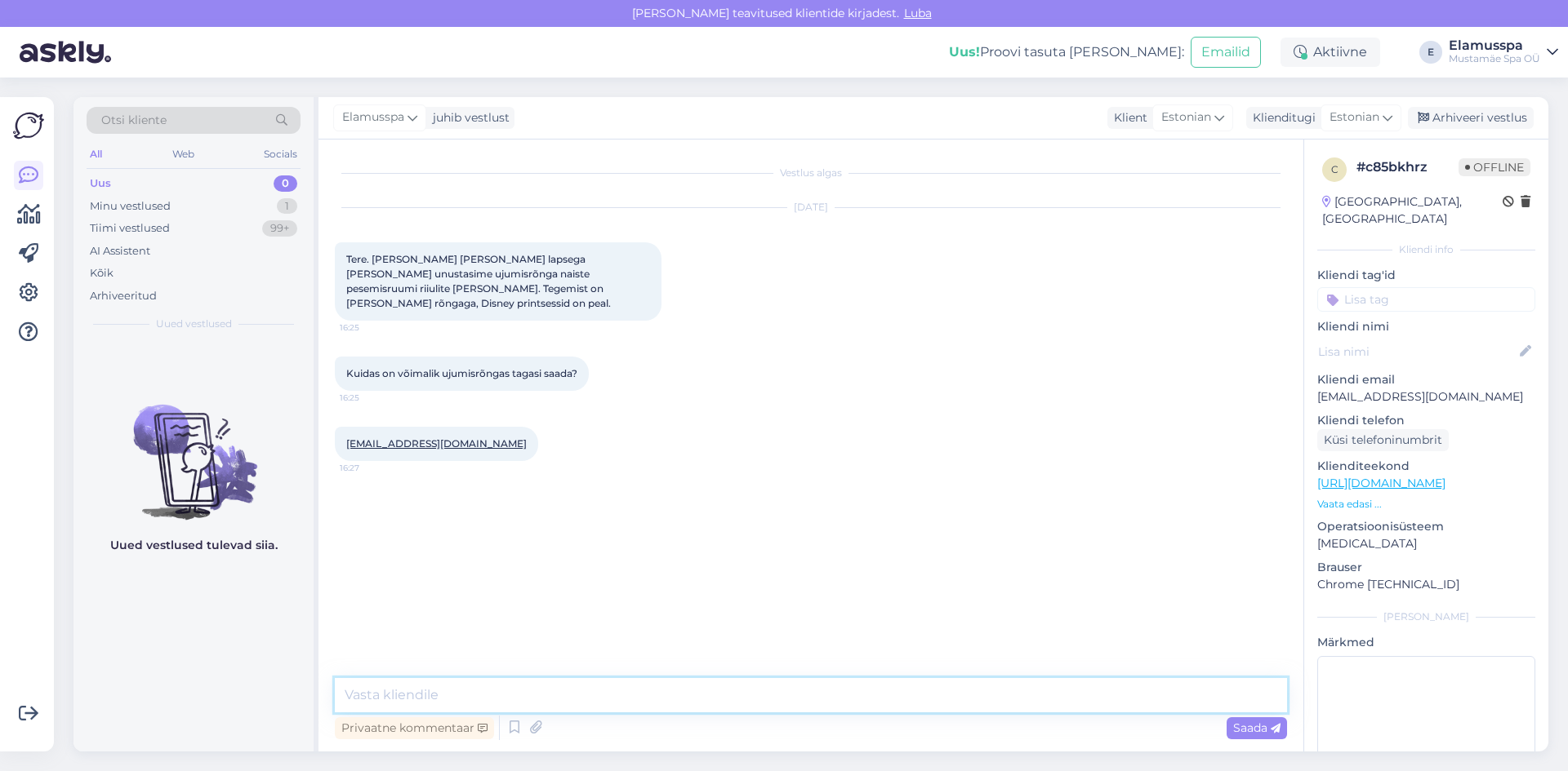
click at [709, 703] on textarea at bounding box center [811, 696] width 952 height 34
type textarea "[PERSON_NAME]"
type textarea "Tere! Palun helistage esmaspäeval [PERSON_NAME] 11:00. Kui rõngast on leitud, a…"
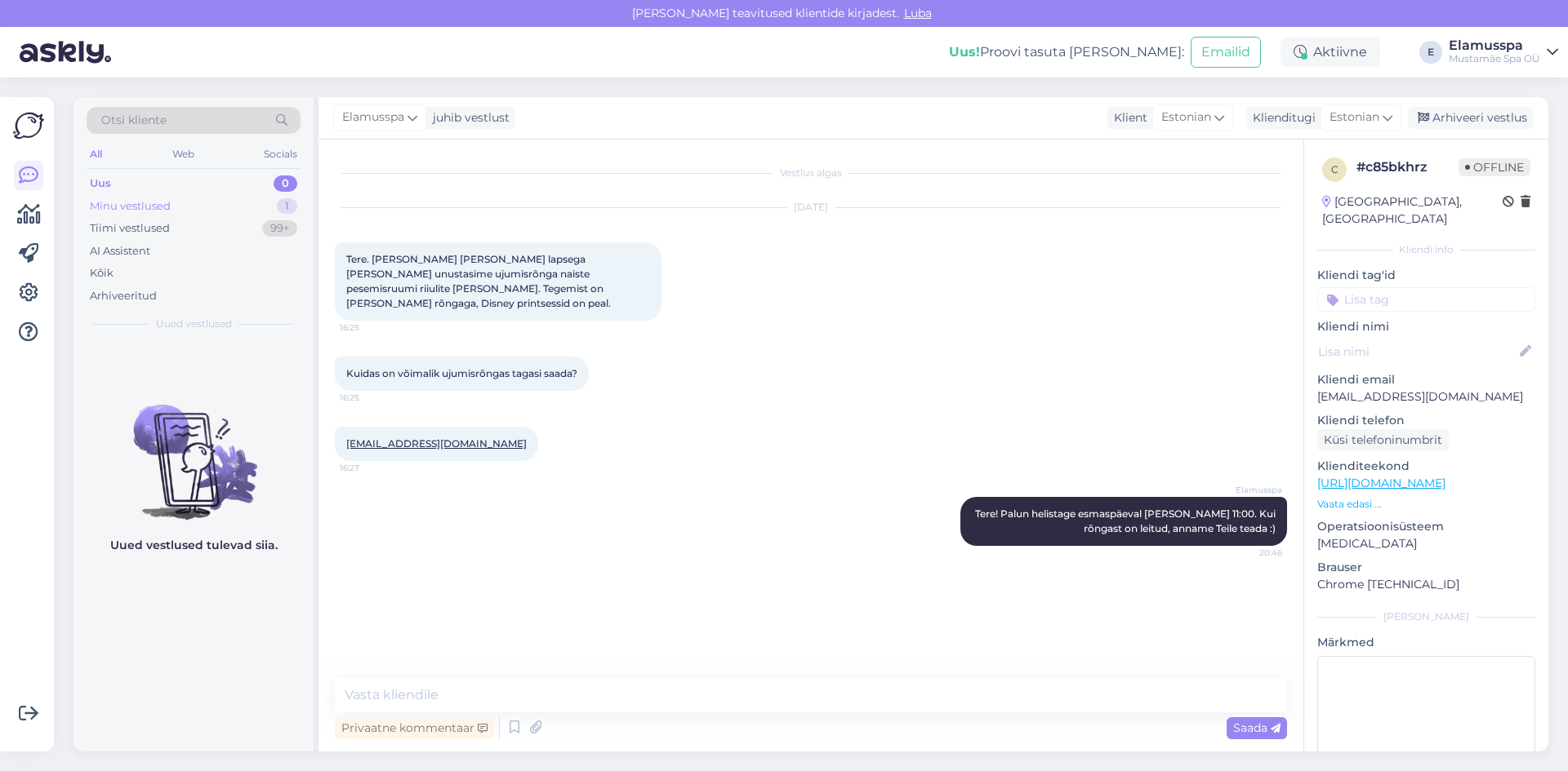
click at [244, 213] on div "Minu vestlused 1" at bounding box center [193, 206] width 214 height 23
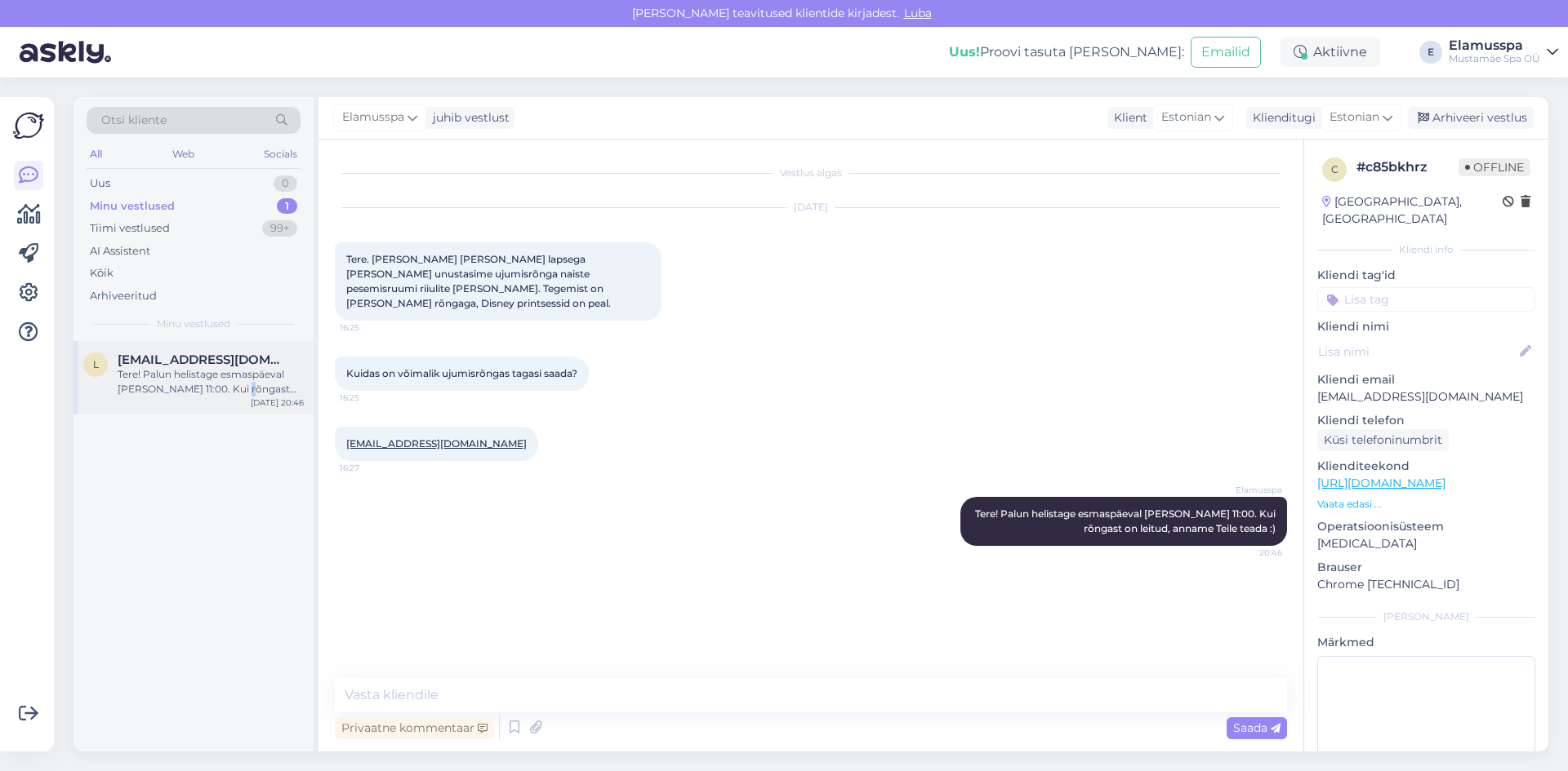
click at [236, 387] on div "Tere! Palun helistage esmaspäeval [PERSON_NAME] 11:00. Kui rõngast on leitud, a…" at bounding box center [210, 382] width 186 height 29
click at [97, 174] on div "Uus 1" at bounding box center [193, 183] width 214 height 23
click at [191, 422] on div "y #yluauehu 1 tere kas E-R sooduspilet naiteks kui ma ostaksin [PERSON_NAME] 13…" at bounding box center [193, 547] width 240 height 411
click at [195, 394] on div "tere kas E-R sooduspilet naiteks kui ma ostaksin [PERSON_NAME] 13:30 16euro ees…" at bounding box center [210, 382] width 186 height 29
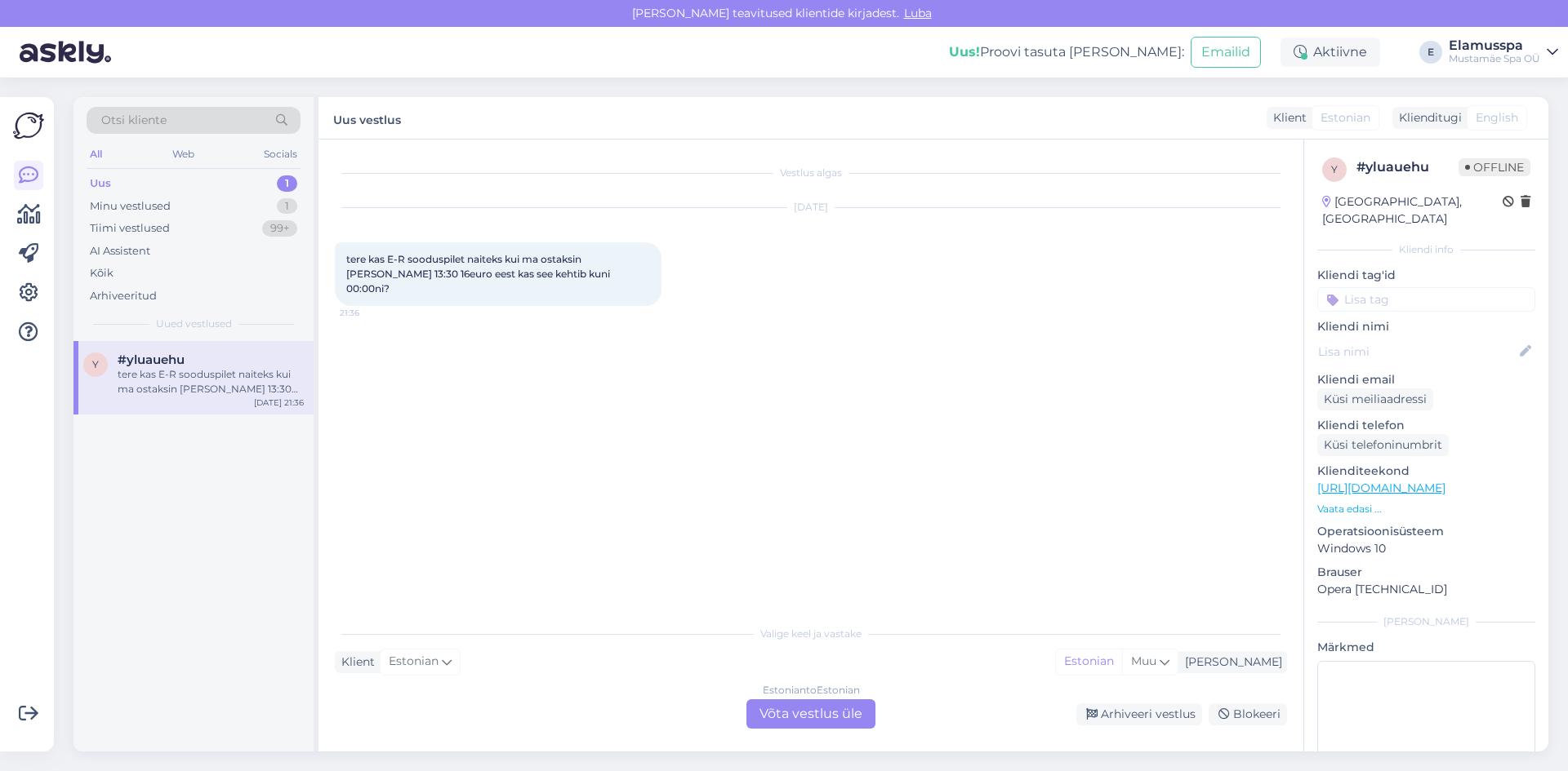
click at [828, 716] on div "Estonian to Estonian Võta vestlus üle" at bounding box center [811, 715] width 129 height 29
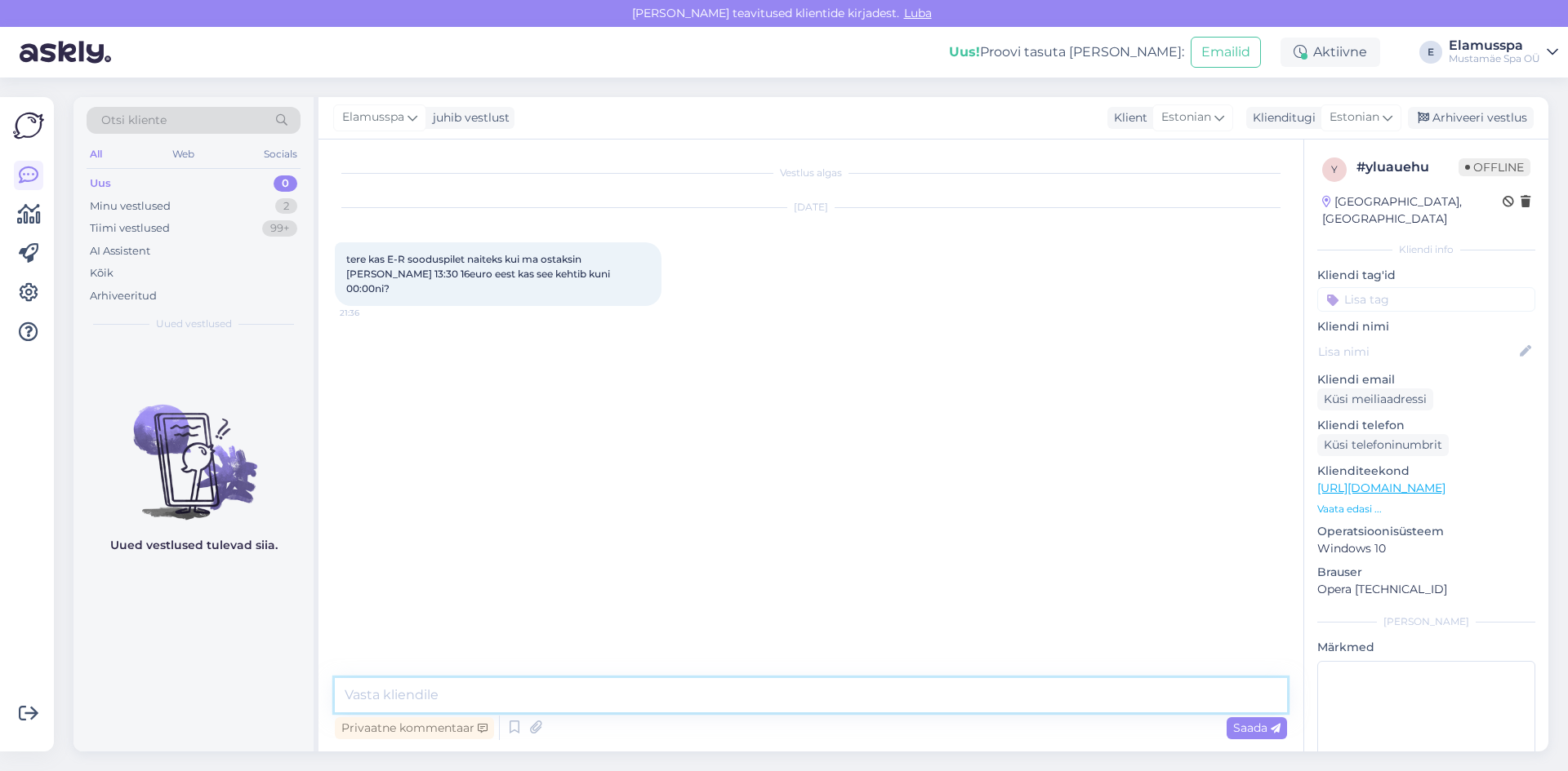
click at [592, 697] on textarea at bounding box center [811, 696] width 952 height 34
type textarea "Tere! Just nii see toimibki! piletid, mis on ostetud enne 14:00, on hommikuse h…"
click at [1252, 726] on span "Saada" at bounding box center [1257, 728] width 47 height 15
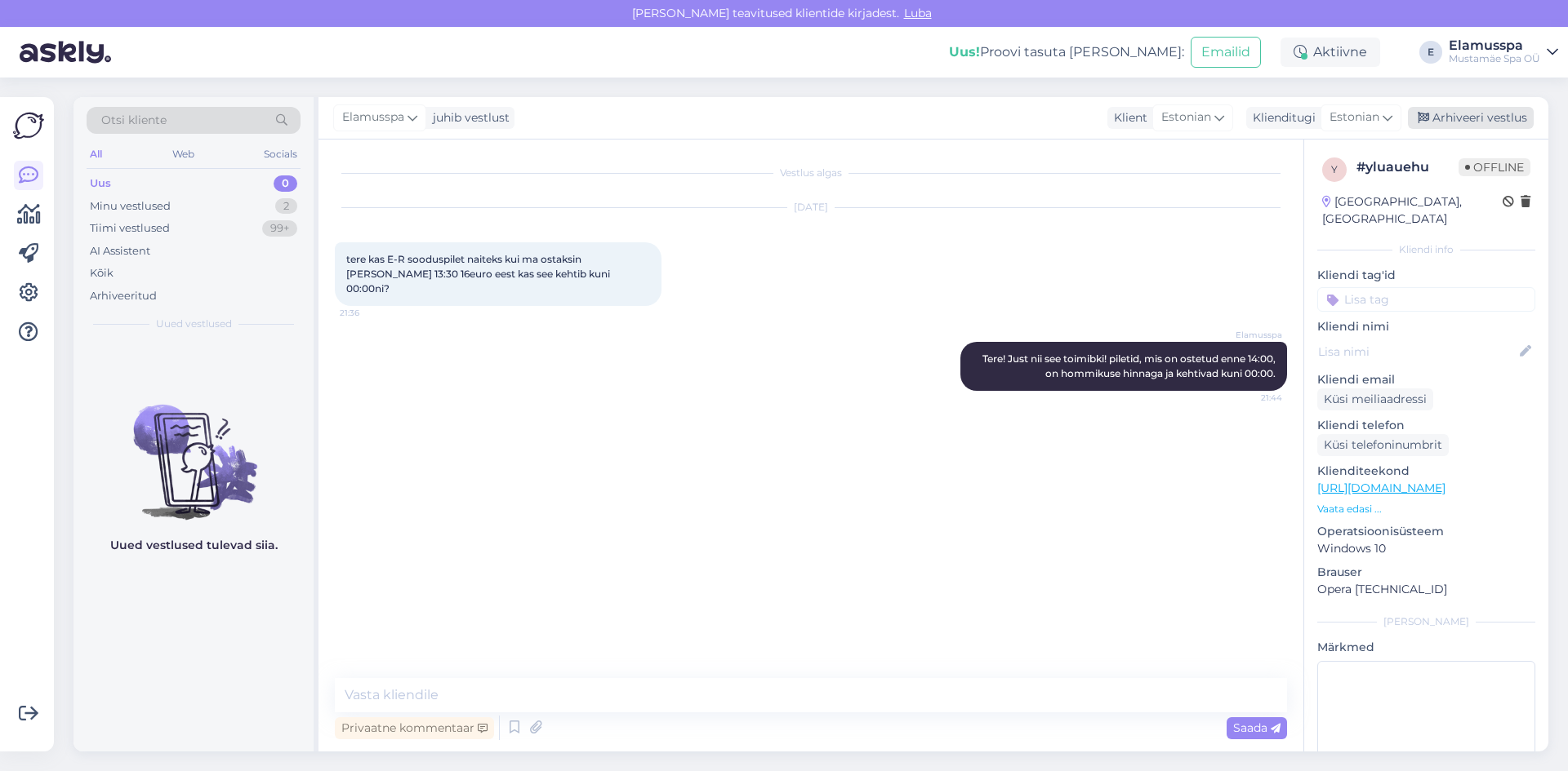
click at [1492, 126] on div "Arhiveeri vestlus" at bounding box center [1471, 118] width 126 height 22
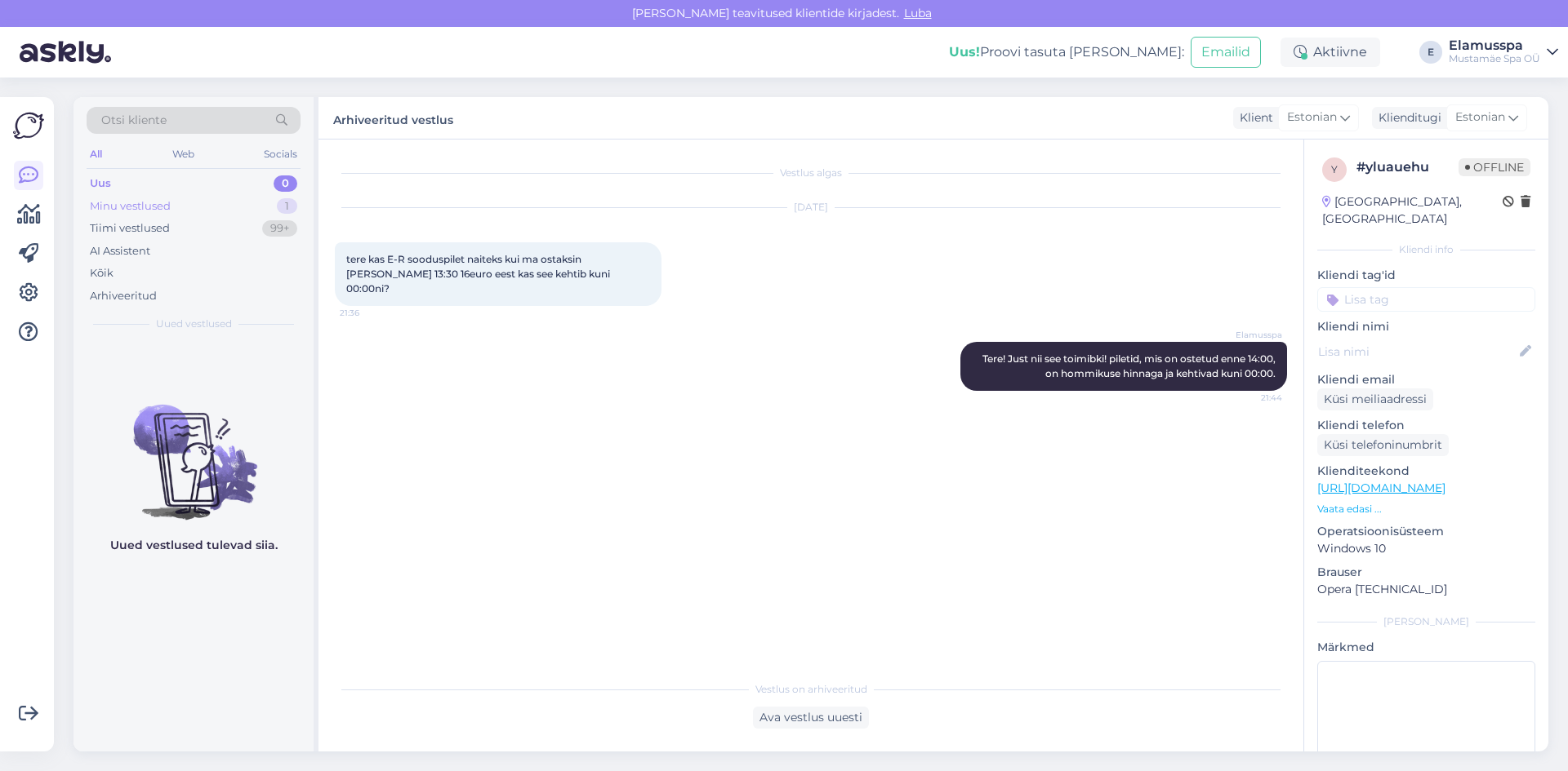
click at [144, 209] on div "Minu vestlused" at bounding box center [130, 206] width 81 height 16
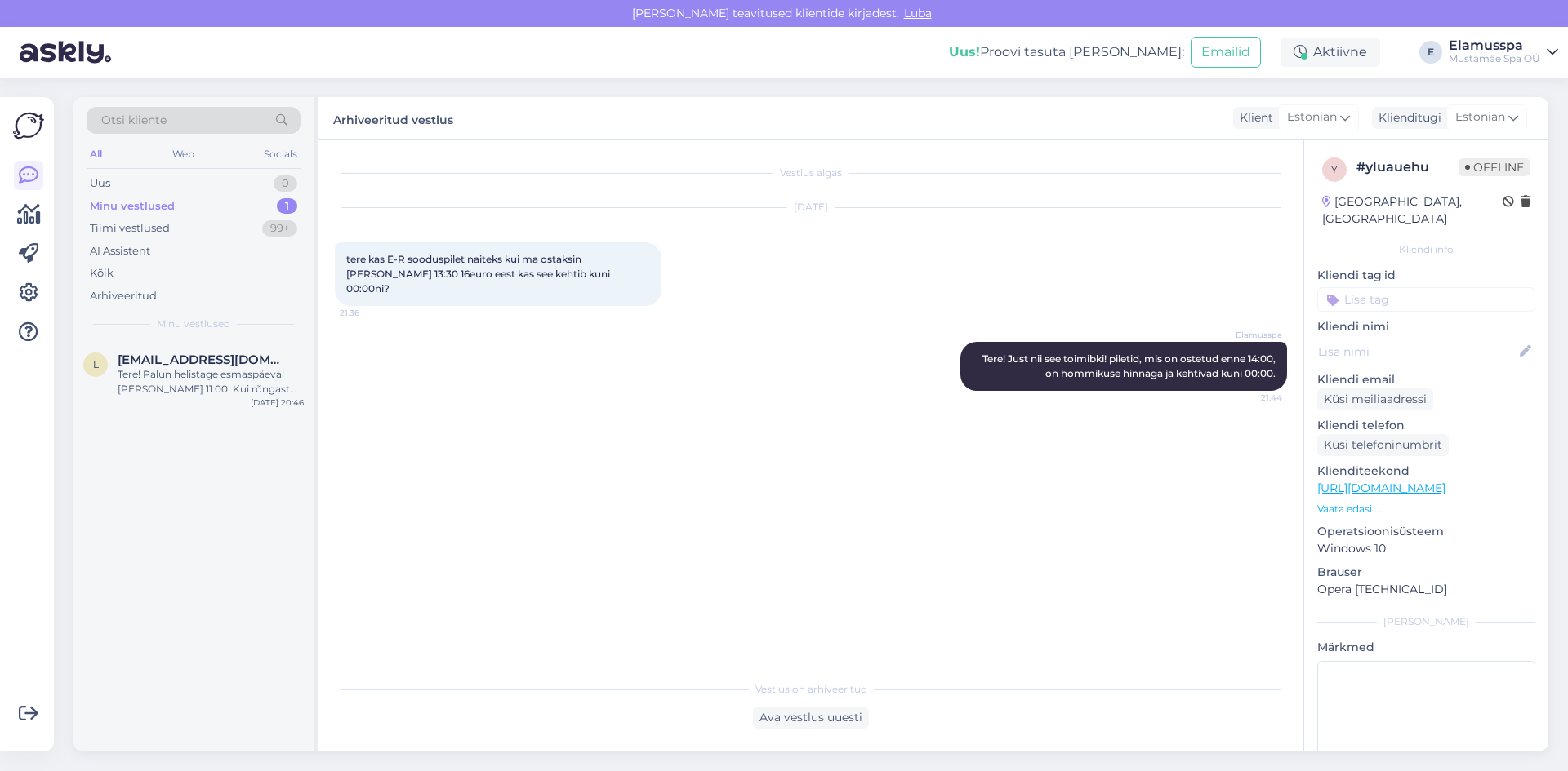
click at [752, 470] on div "Vestlus algas [DATE] tere kas E-R sooduspilet naiteks kui ma ostaksin [PERSON_N…" at bounding box center [818, 406] width 967 height 502
